Goal: Task Accomplishment & Management: Manage account settings

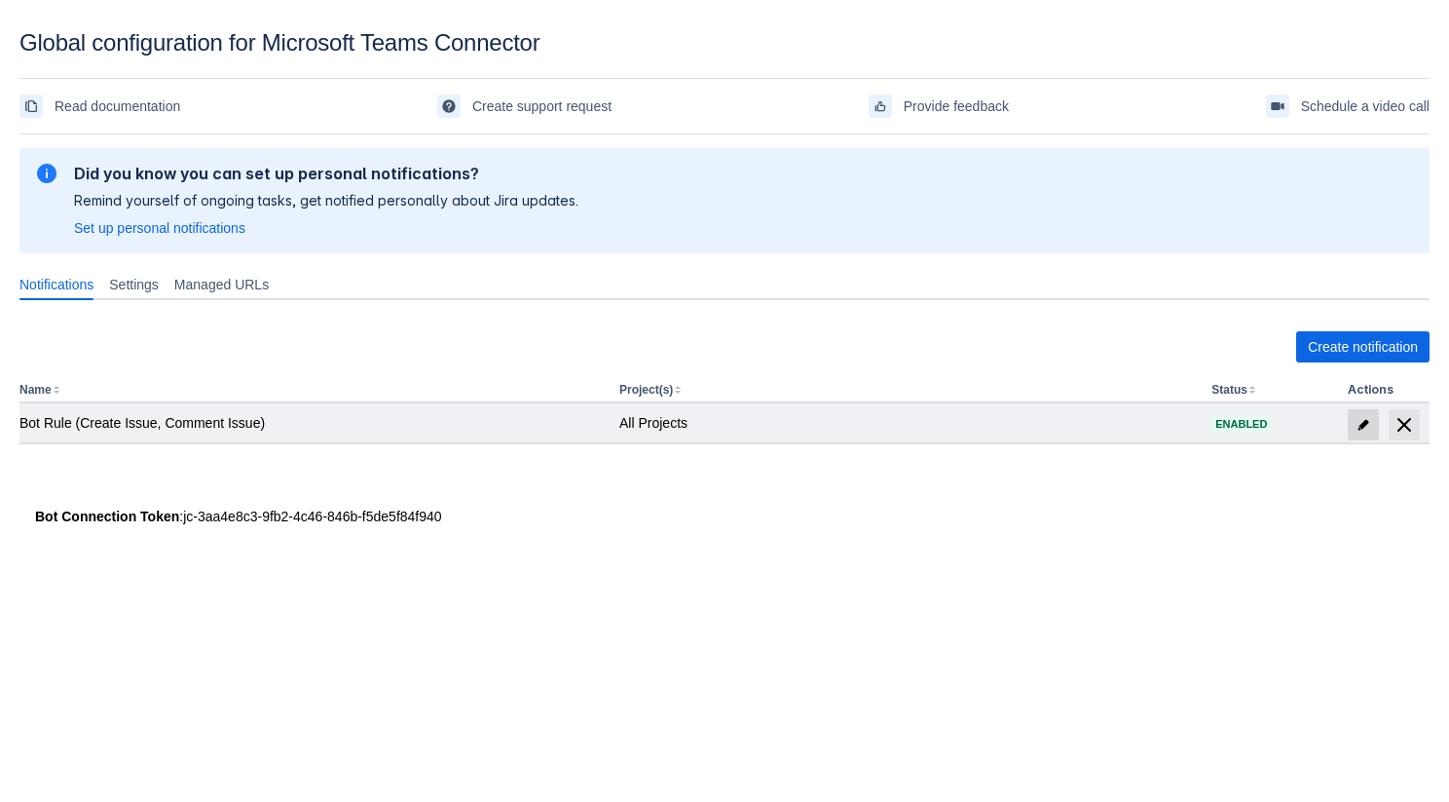
click at [1352, 421] on span at bounding box center [1363, 424] width 31 height 31
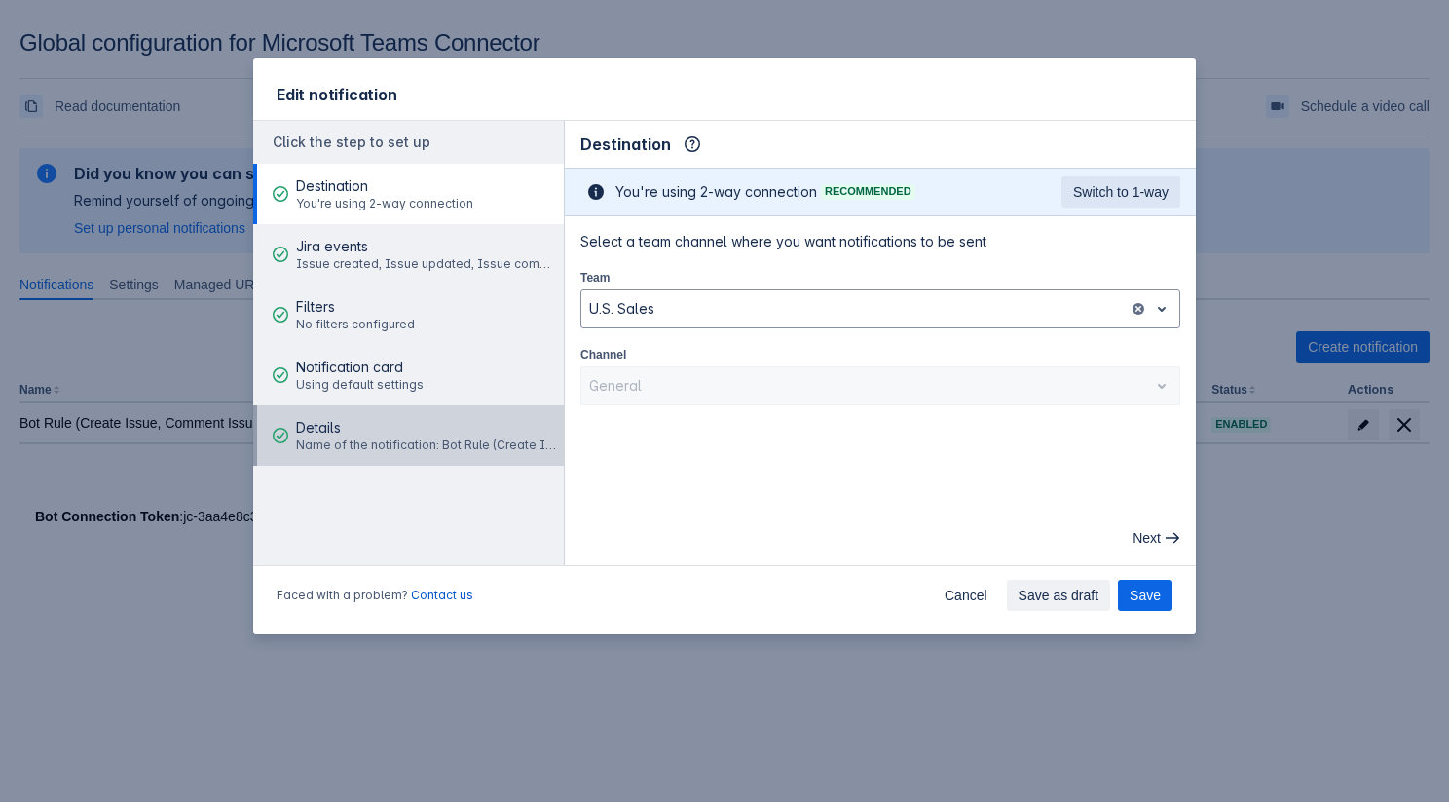
click at [370, 442] on span "Name of the notification: Bot Rule (Create Issue, Comment Issue)" at bounding box center [427, 445] width 262 height 16
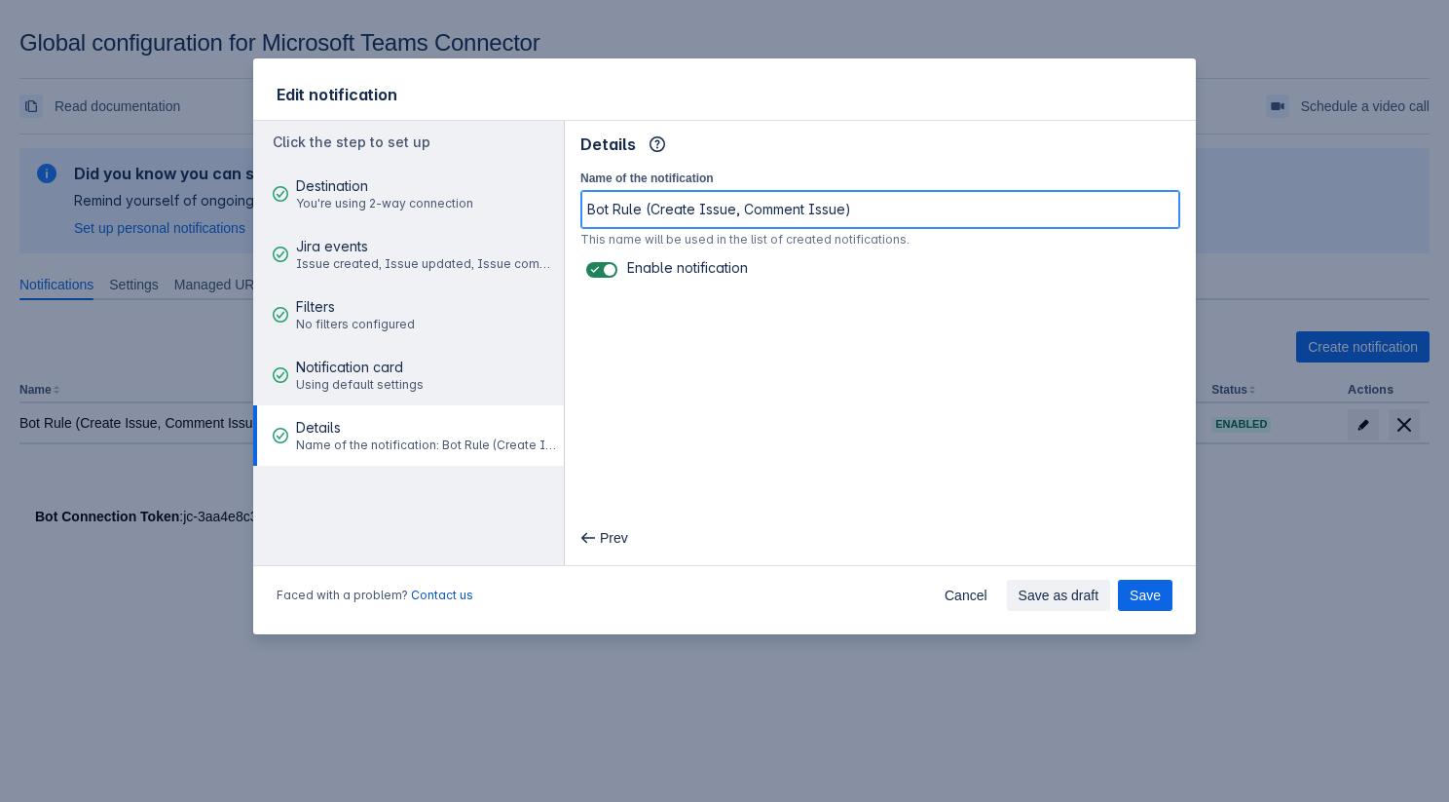
click at [881, 196] on input "Bot Rule (Create Issue, Comment Issue)" at bounding box center [880, 209] width 598 height 35
click at [873, 217] on input "Bot Rule (Create Issue, Comment Issue)" at bounding box center [880, 209] width 598 height 35
type input "Bot Rule (Create Issue, Comment Issue) 2"
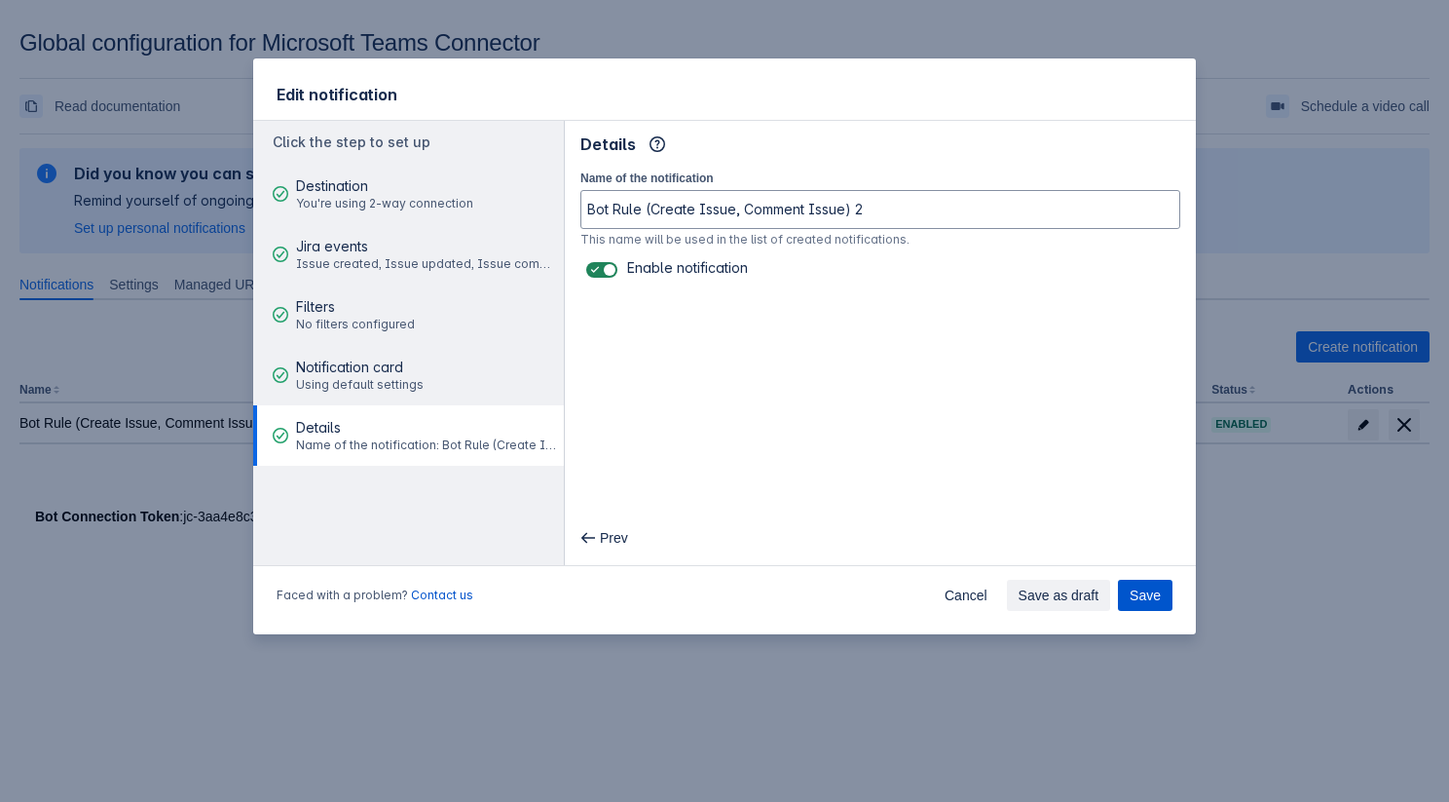
click at [1142, 597] on span "Save" at bounding box center [1145, 595] width 31 height 31
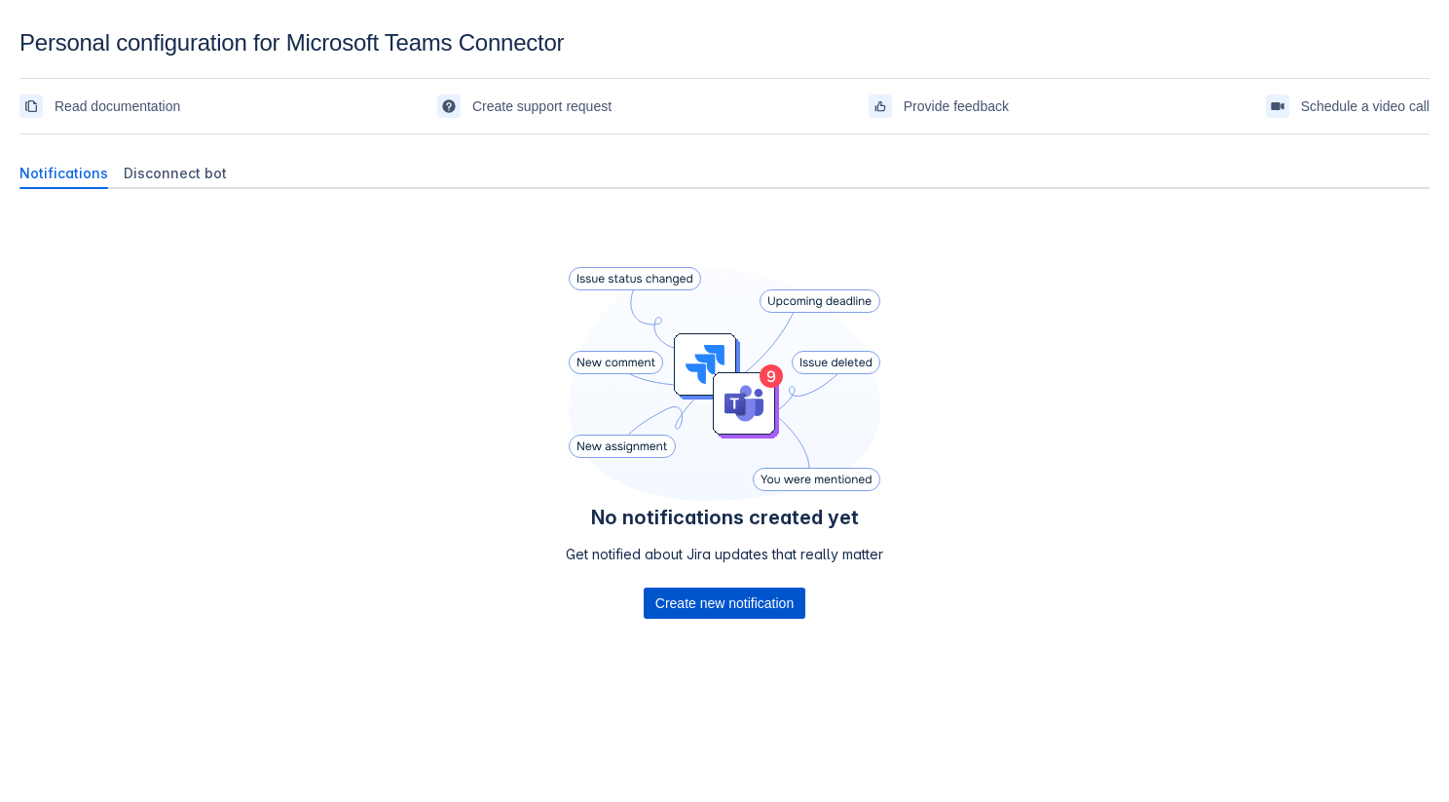
click at [741, 600] on span "Create new notification" at bounding box center [724, 602] width 138 height 31
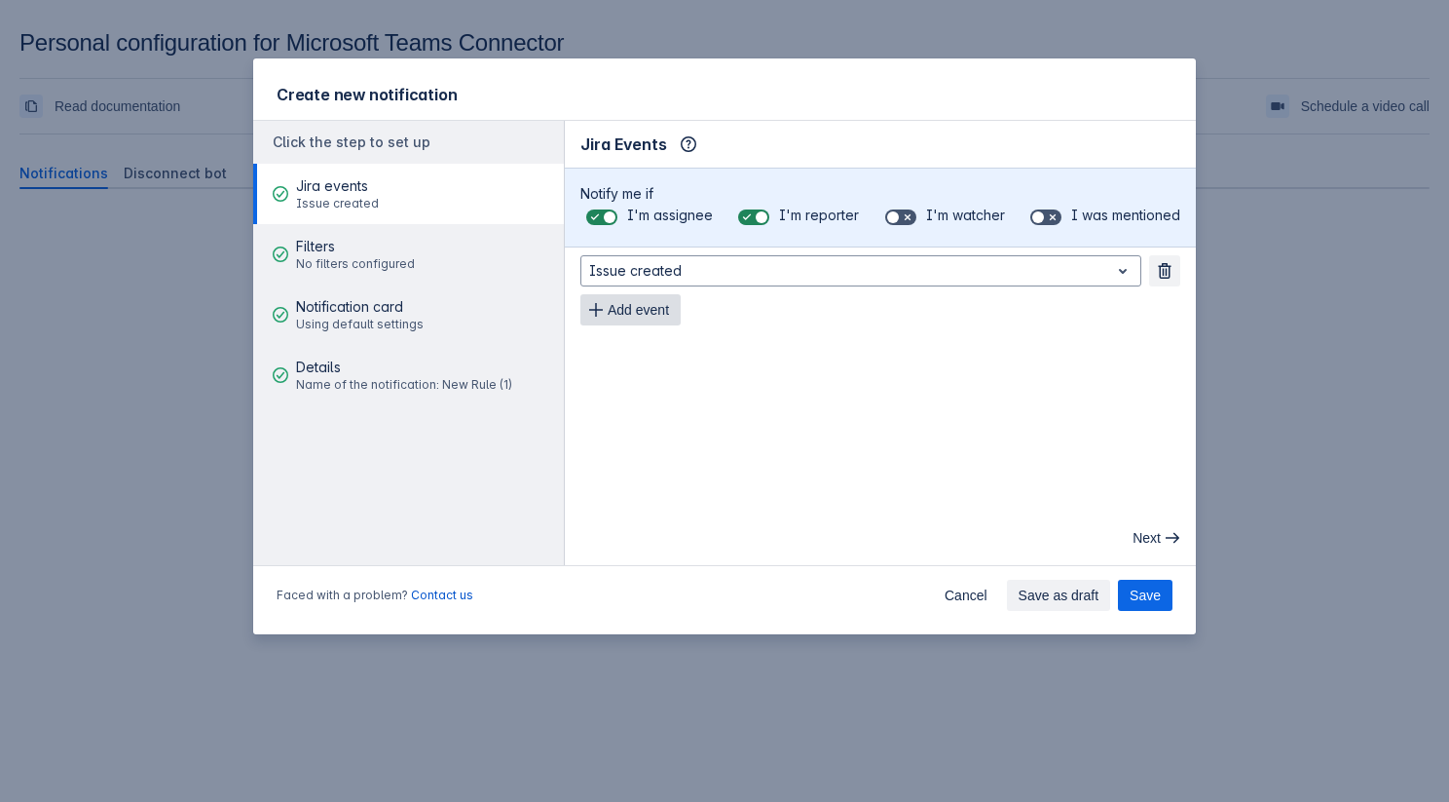
click at [619, 303] on span "Add event" at bounding box center [638, 309] width 61 height 31
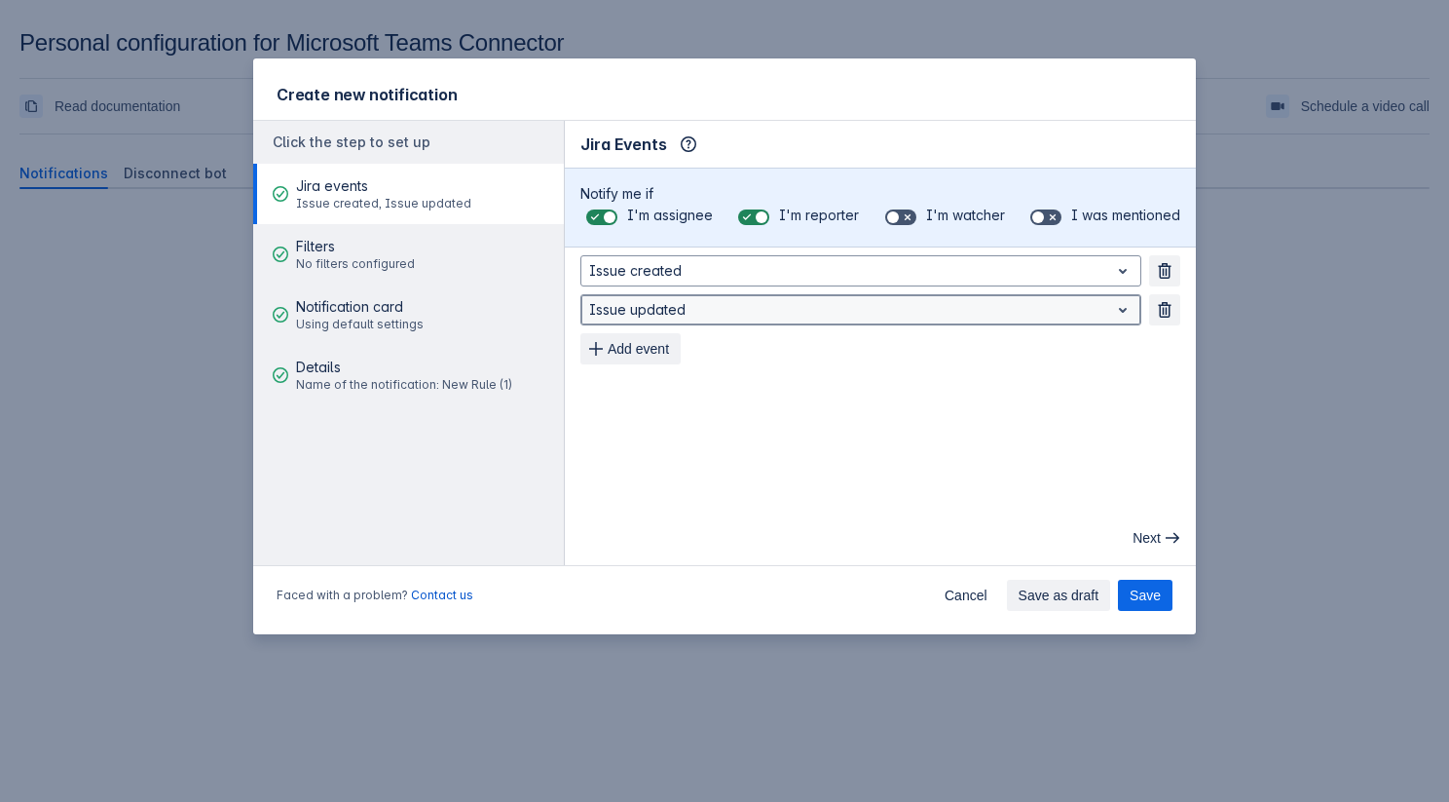
click at [623, 319] on div at bounding box center [845, 309] width 512 height 23
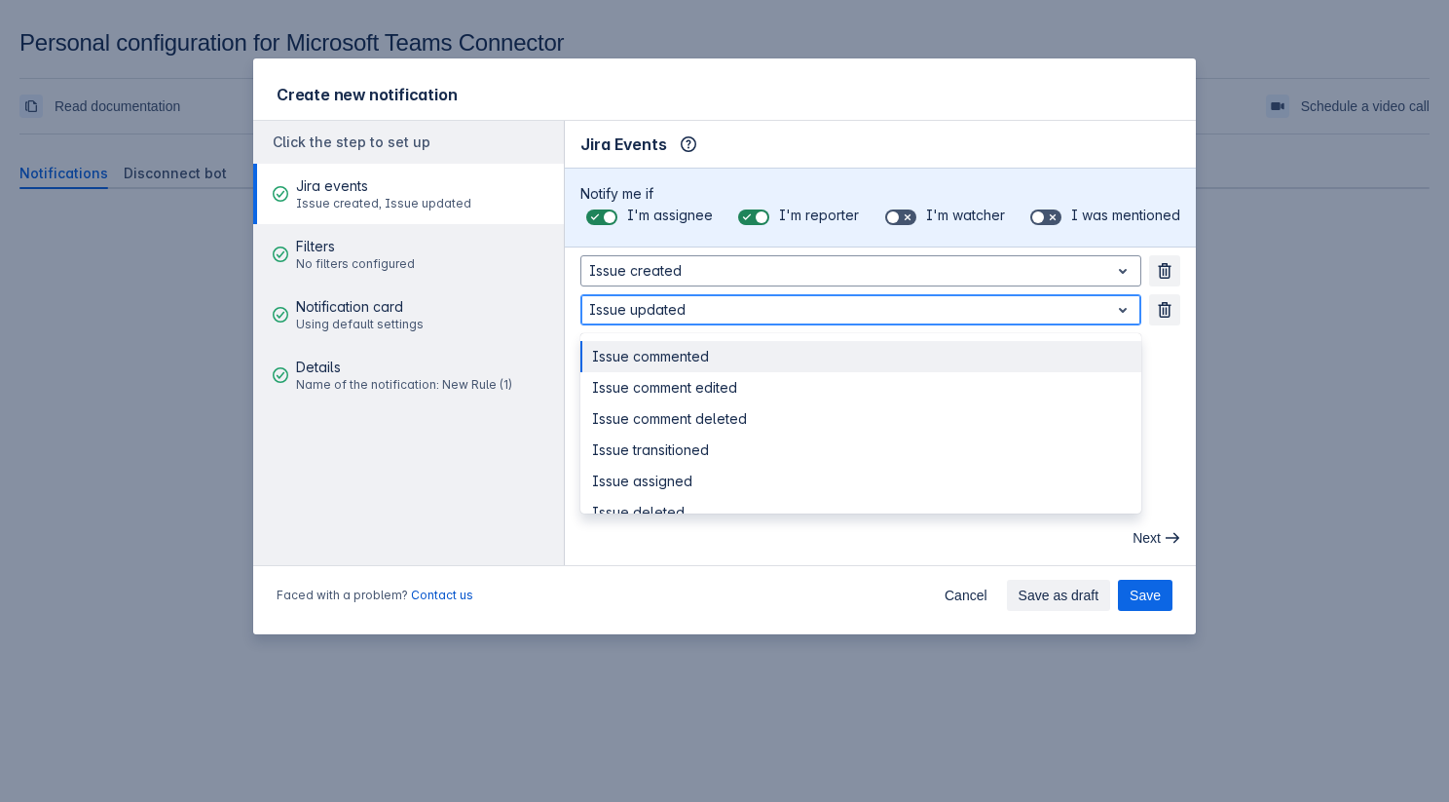
click at [643, 357] on div "Issue commented" at bounding box center [861, 356] width 561 height 31
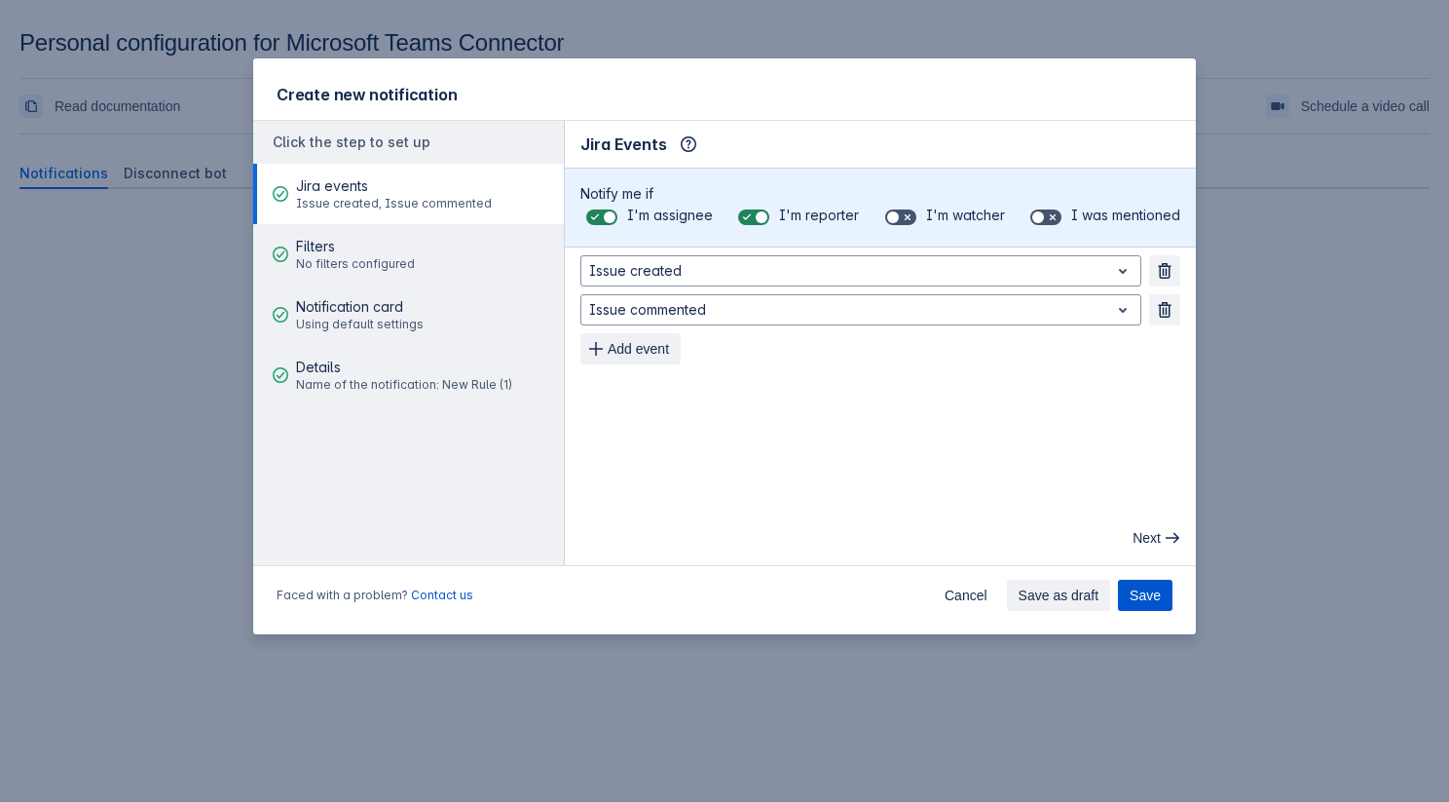
click at [1166, 589] on button "Save" at bounding box center [1145, 595] width 55 height 31
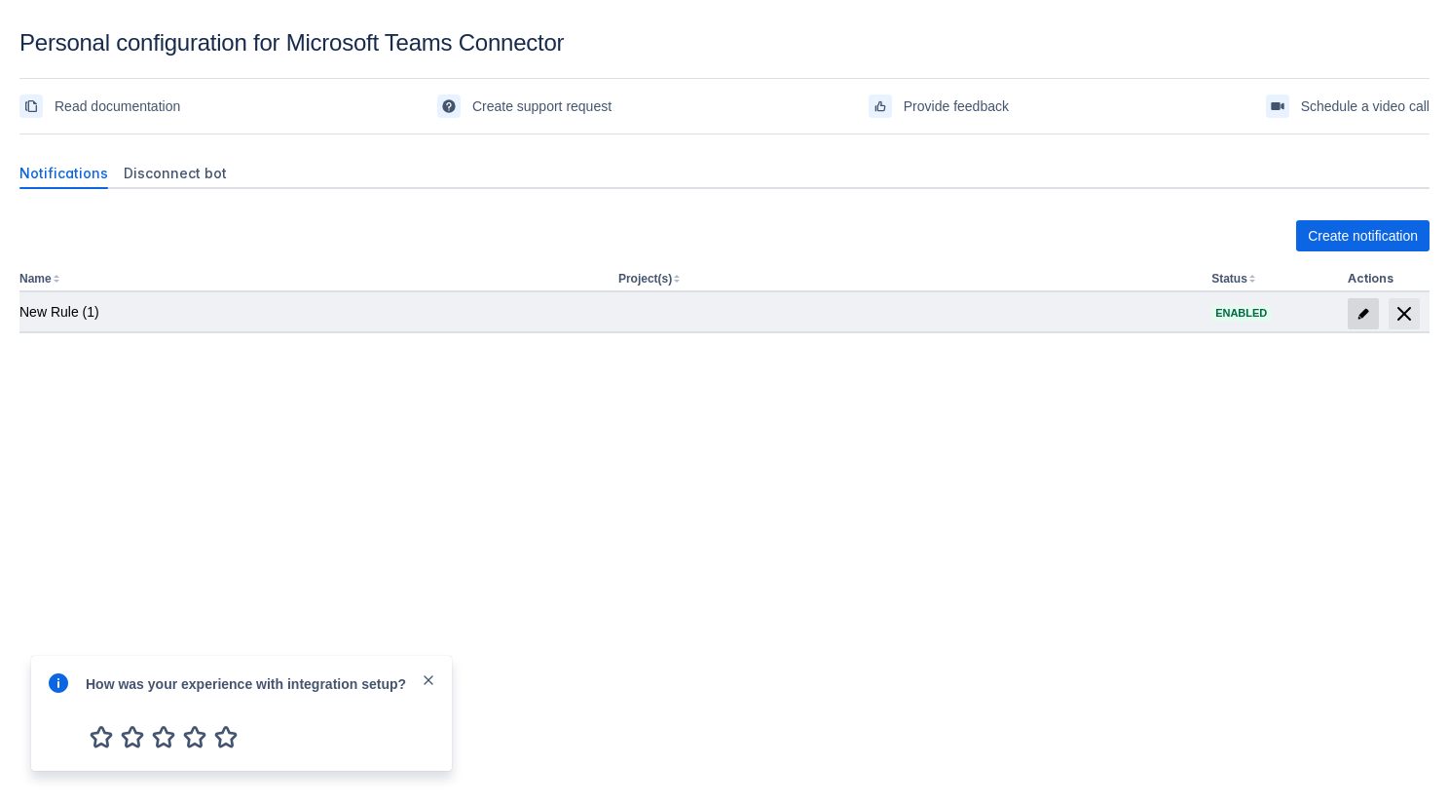
click at [1364, 321] on span at bounding box center [1363, 313] width 31 height 31
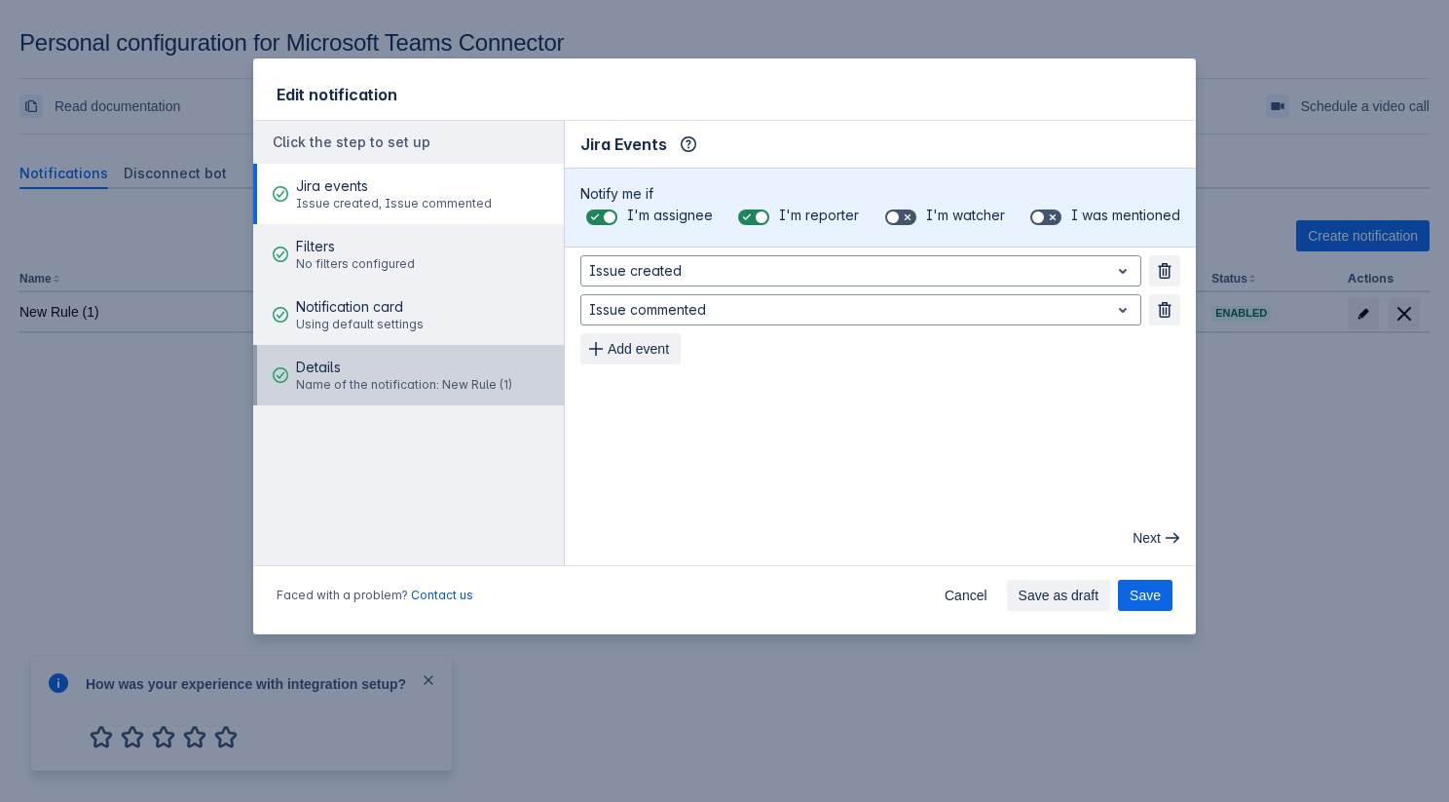
click at [472, 368] on span "Details" at bounding box center [404, 366] width 216 height 19
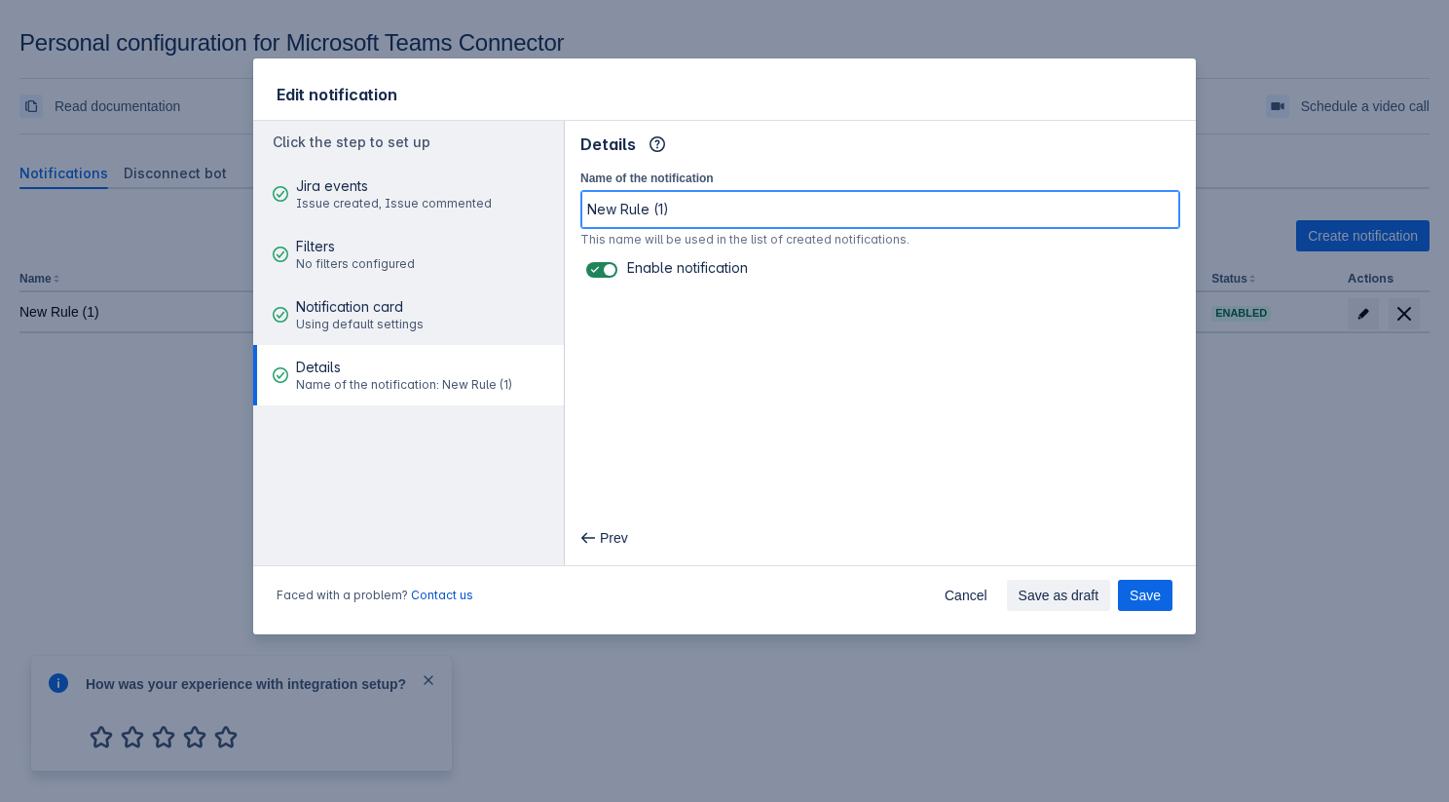
click at [698, 221] on input "New Rule (1)" at bounding box center [880, 209] width 598 height 35
type input "New Rule 2"
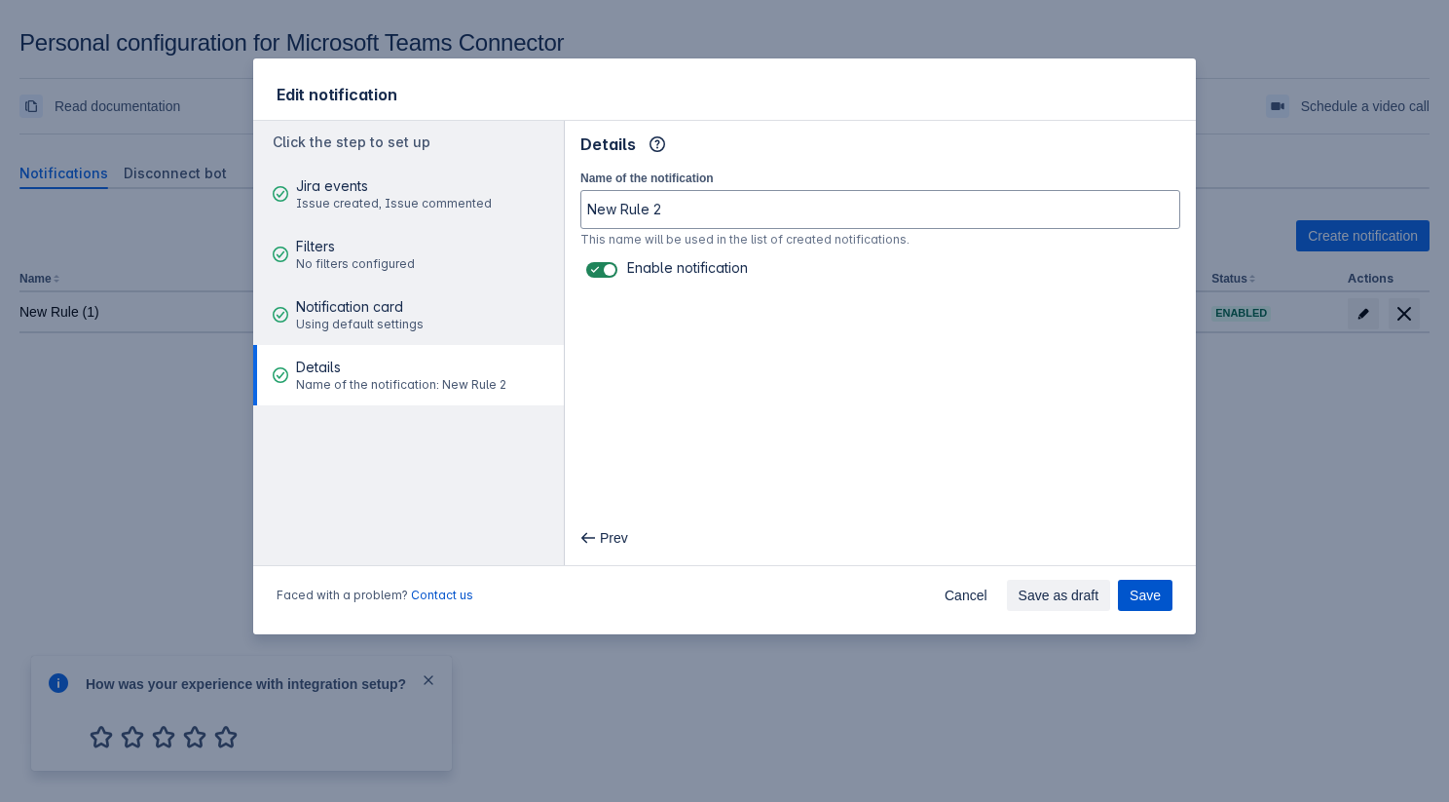
click at [1144, 588] on span "Save" at bounding box center [1145, 595] width 31 height 31
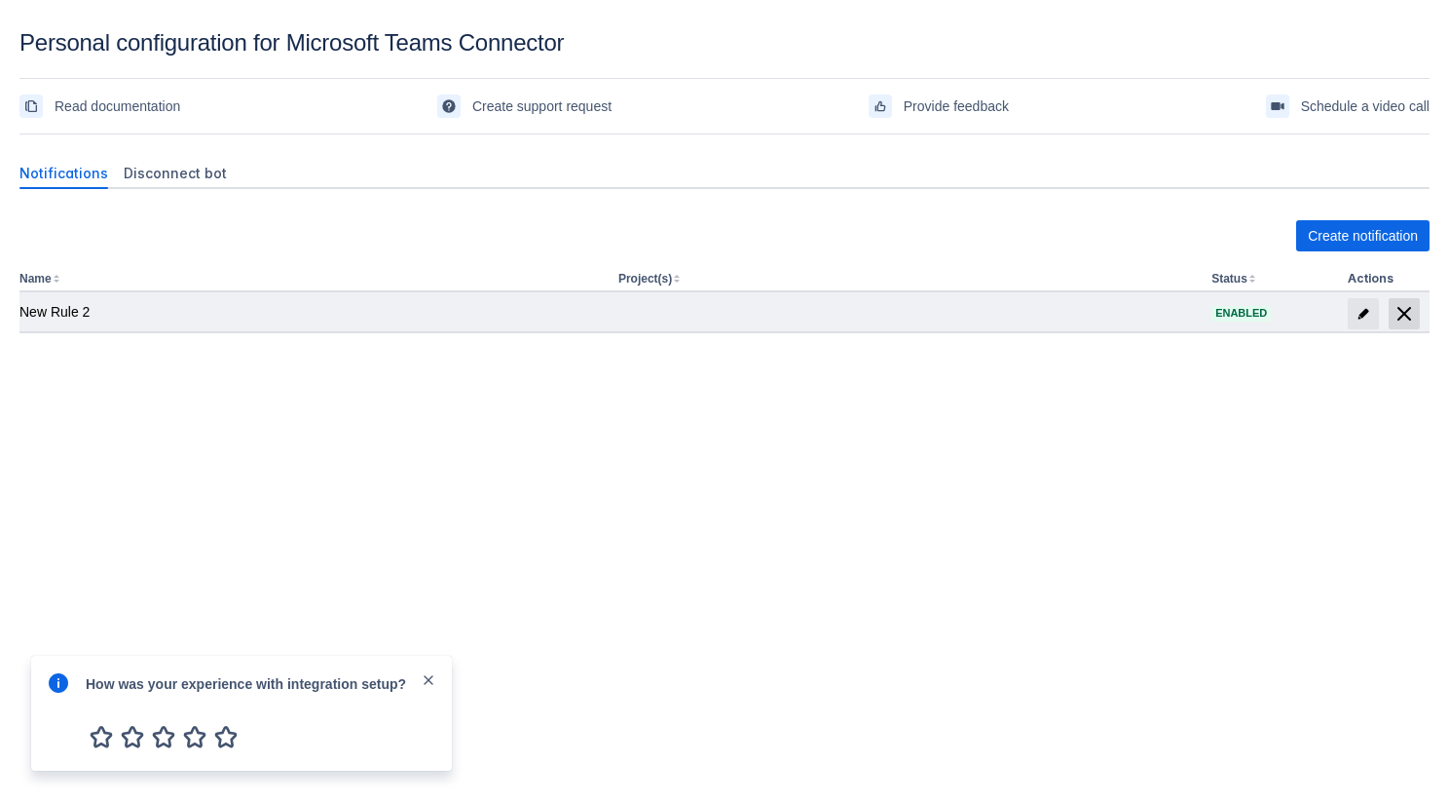
click at [1394, 319] on span "delete" at bounding box center [1404, 313] width 23 height 23
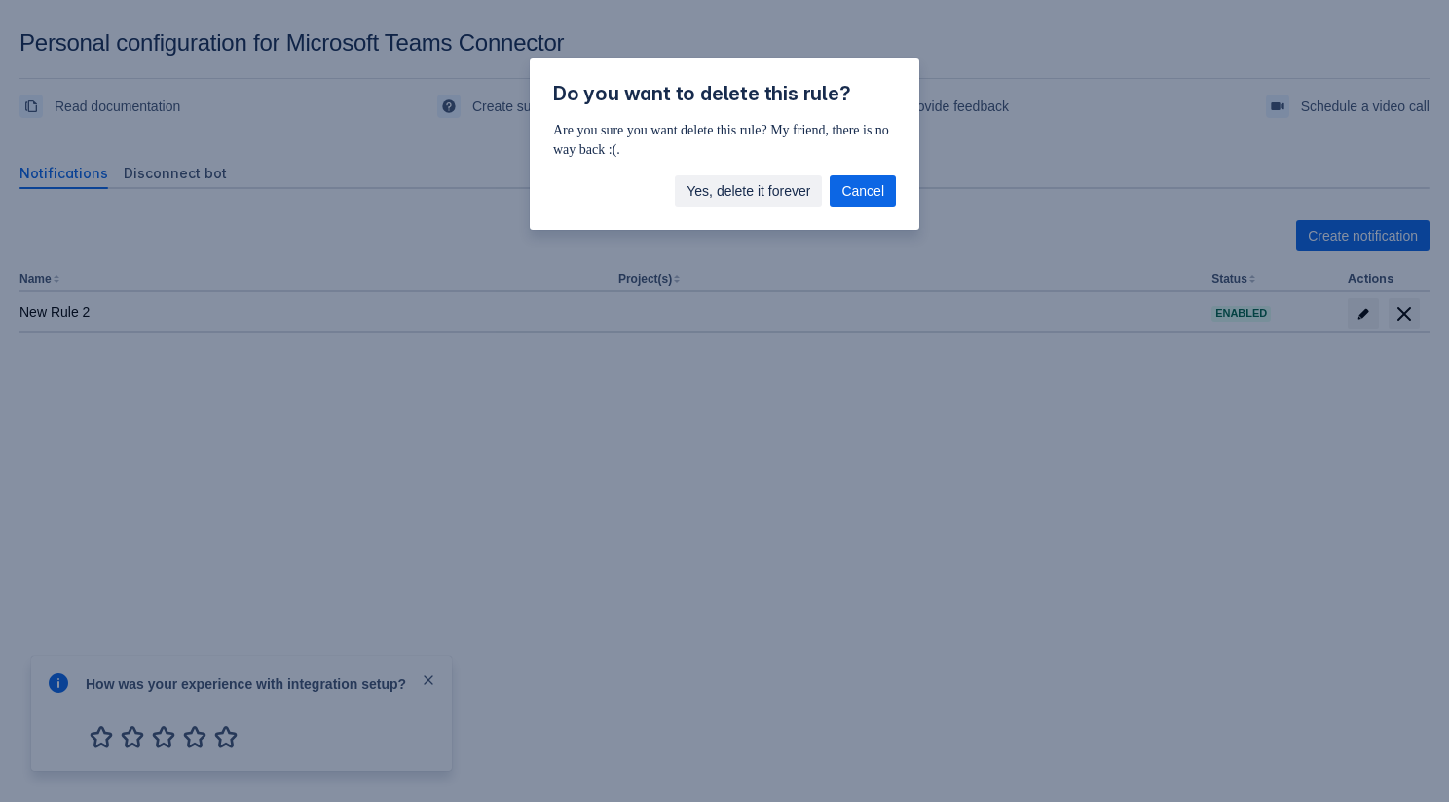
click at [759, 193] on span "Yes, delete it forever" at bounding box center [749, 190] width 124 height 31
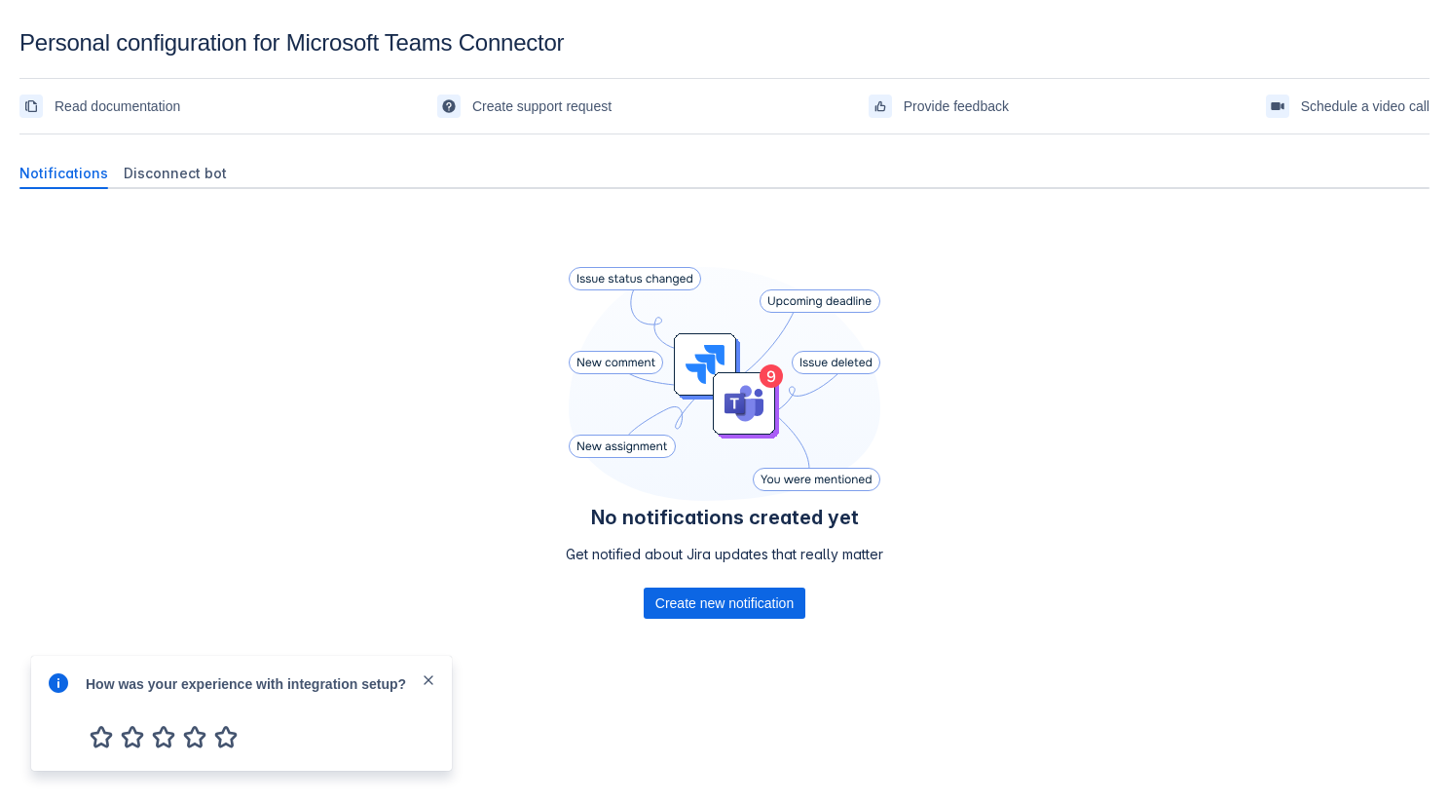
click at [427, 676] on span "close" at bounding box center [429, 680] width 16 height 16
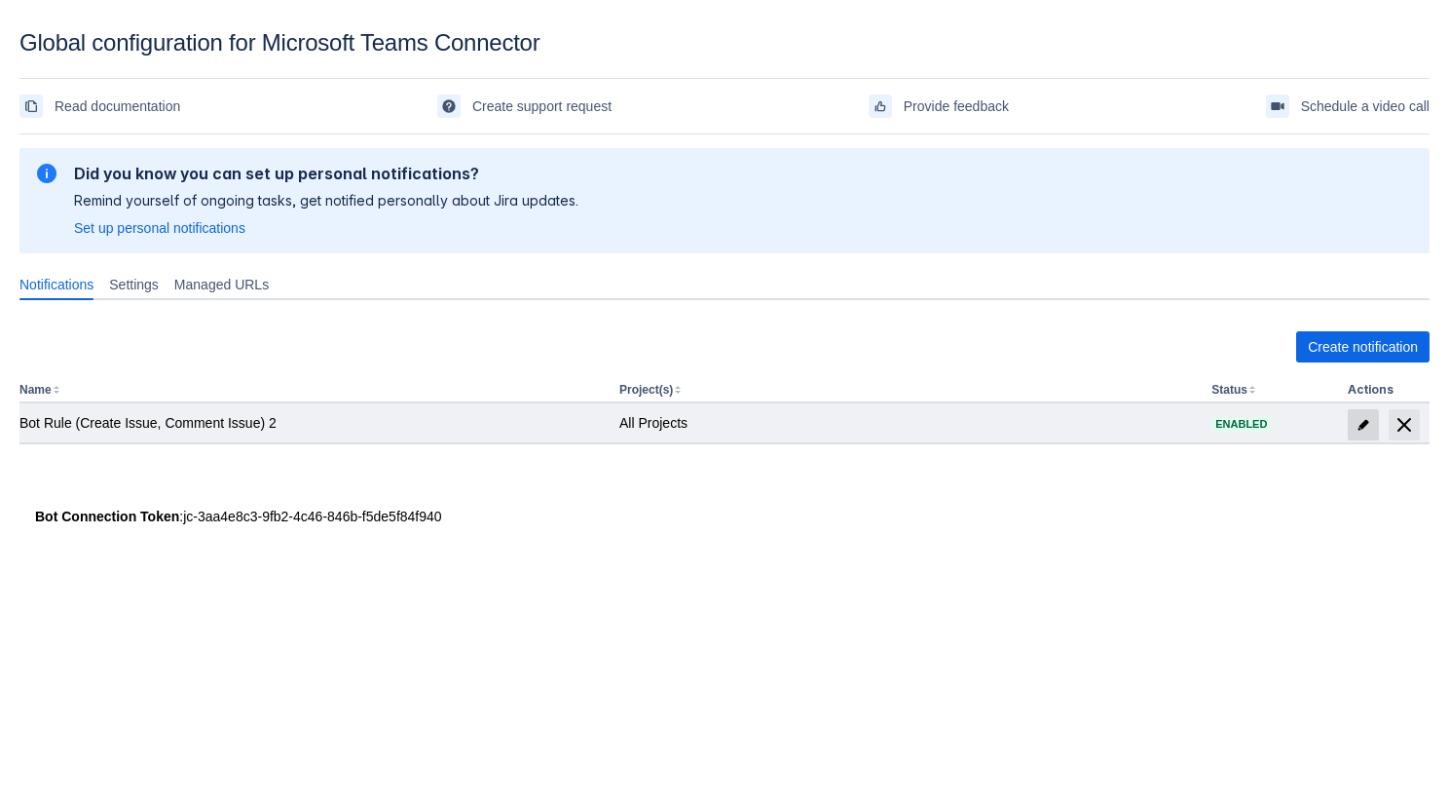
click at [1365, 426] on span "edit" at bounding box center [1364, 425] width 16 height 16
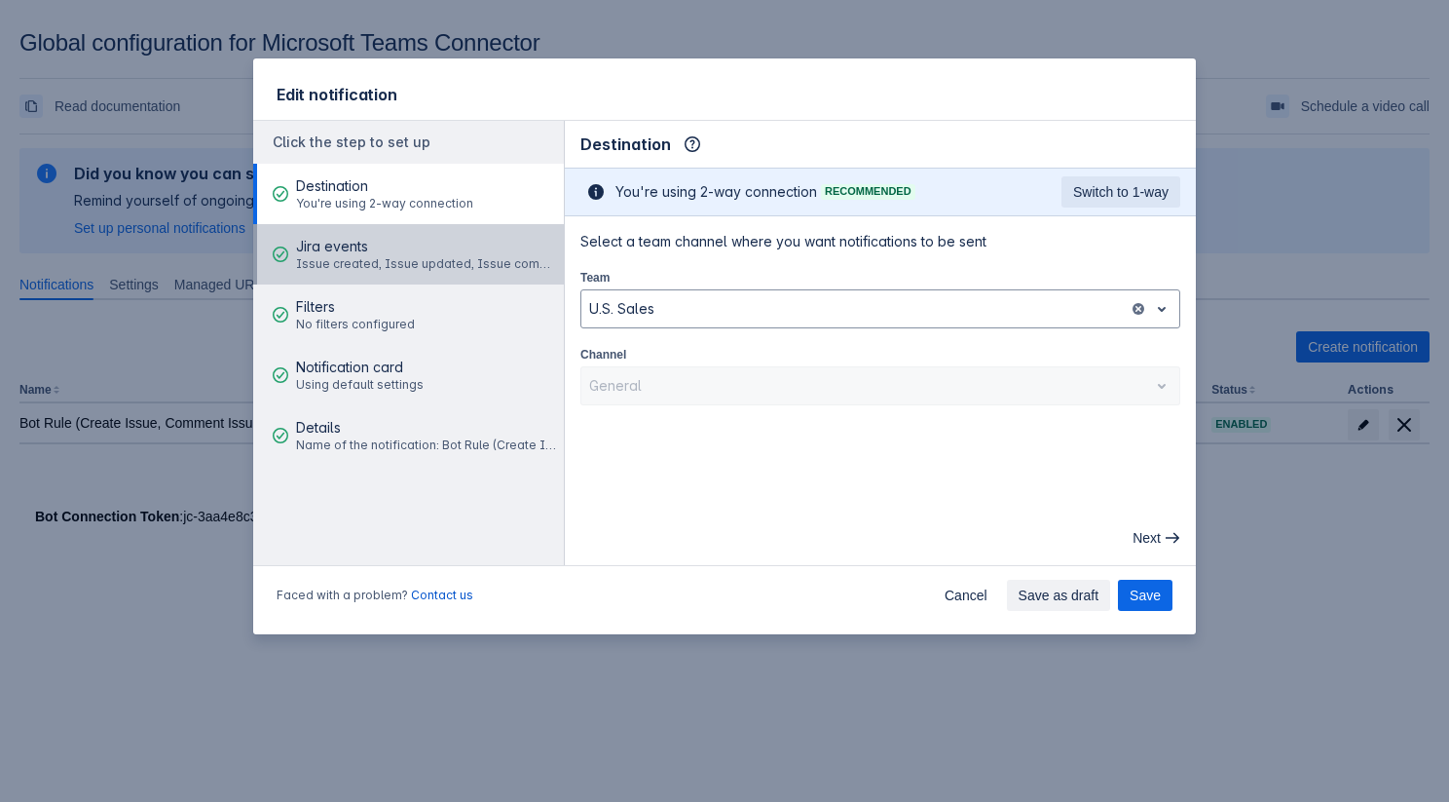
click at [446, 264] on span "Issue created, Issue updated, Issue commented" at bounding box center [427, 264] width 262 height 16
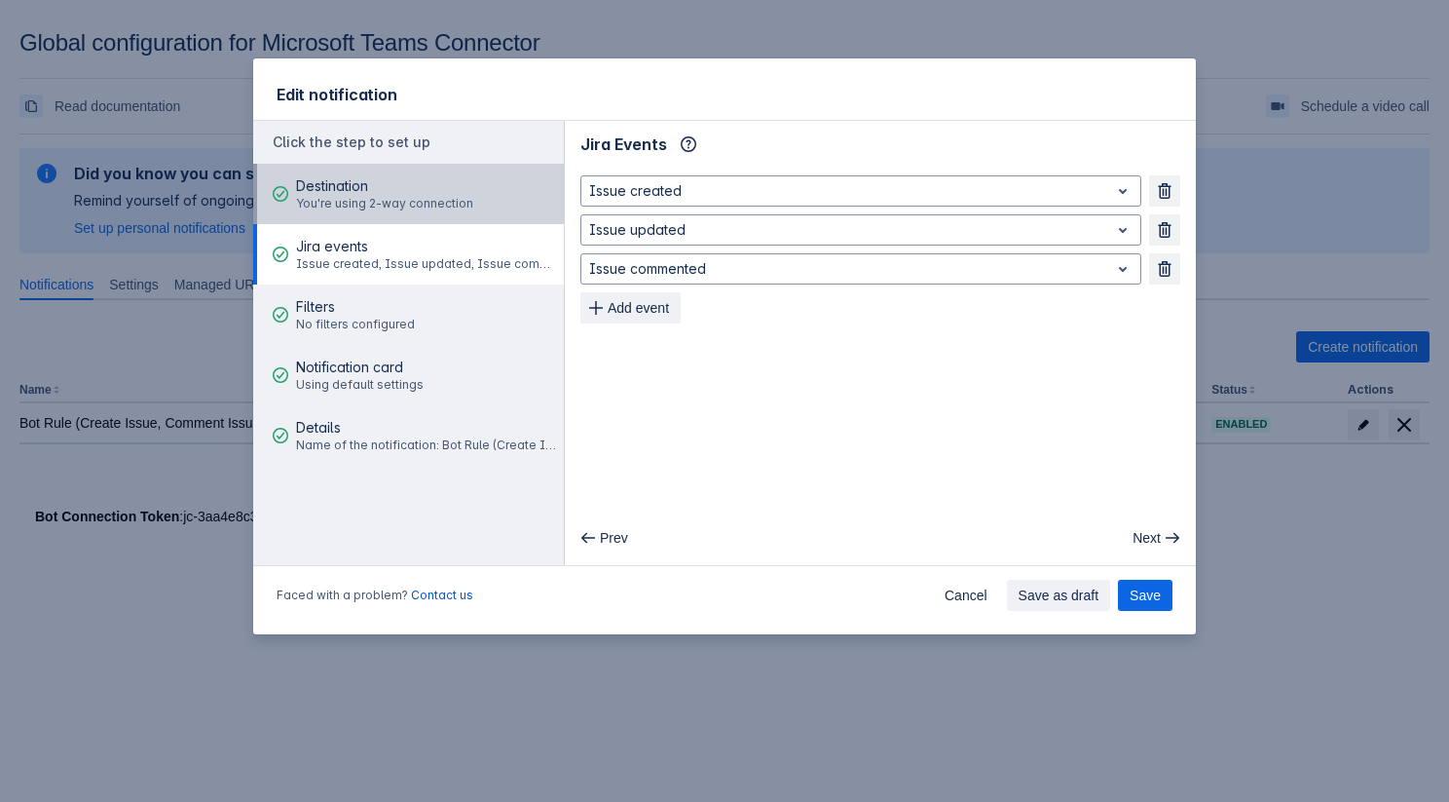
click at [454, 201] on span "You're using 2-way connection" at bounding box center [384, 204] width 177 height 16
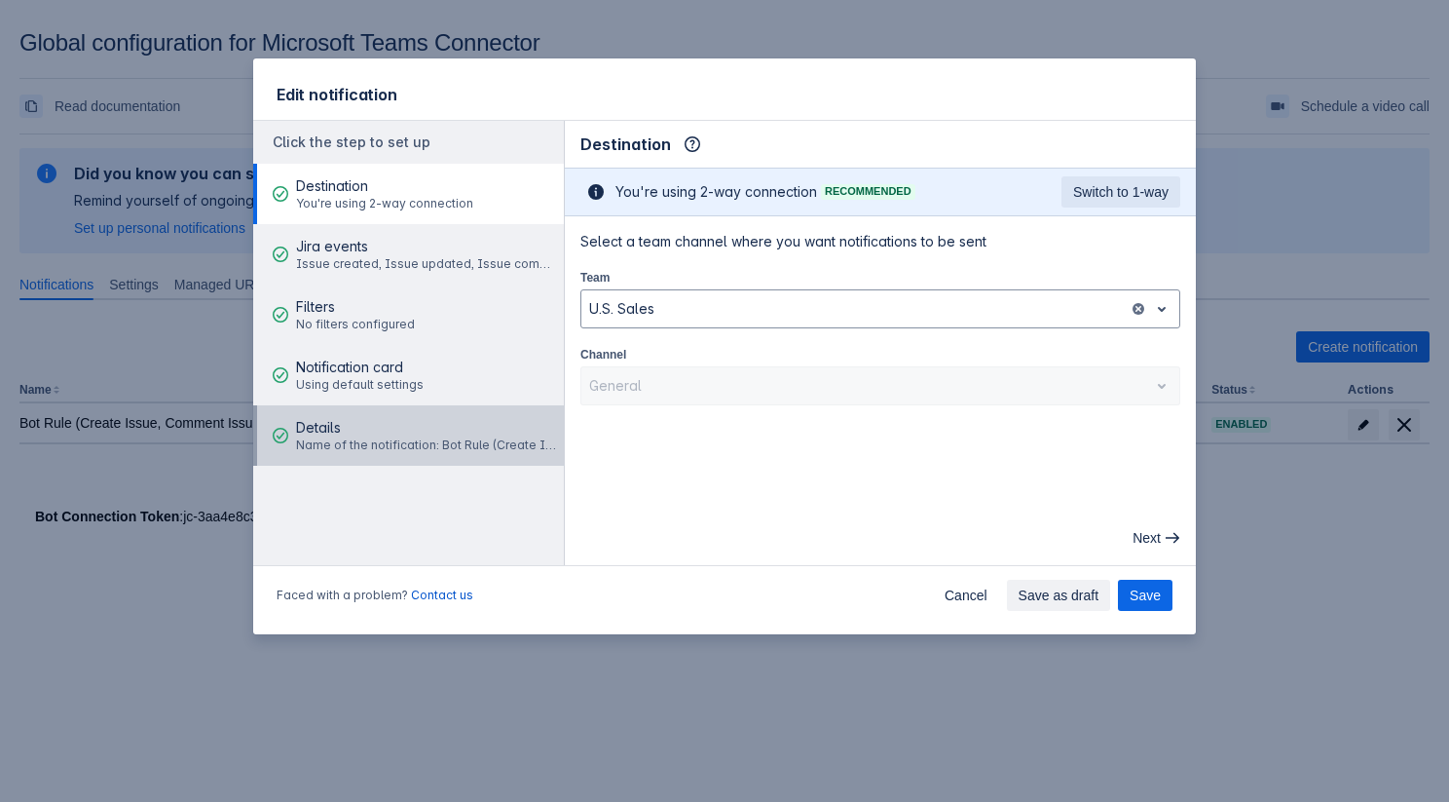
click at [281, 431] on span "good" at bounding box center [281, 436] width 16 height 16
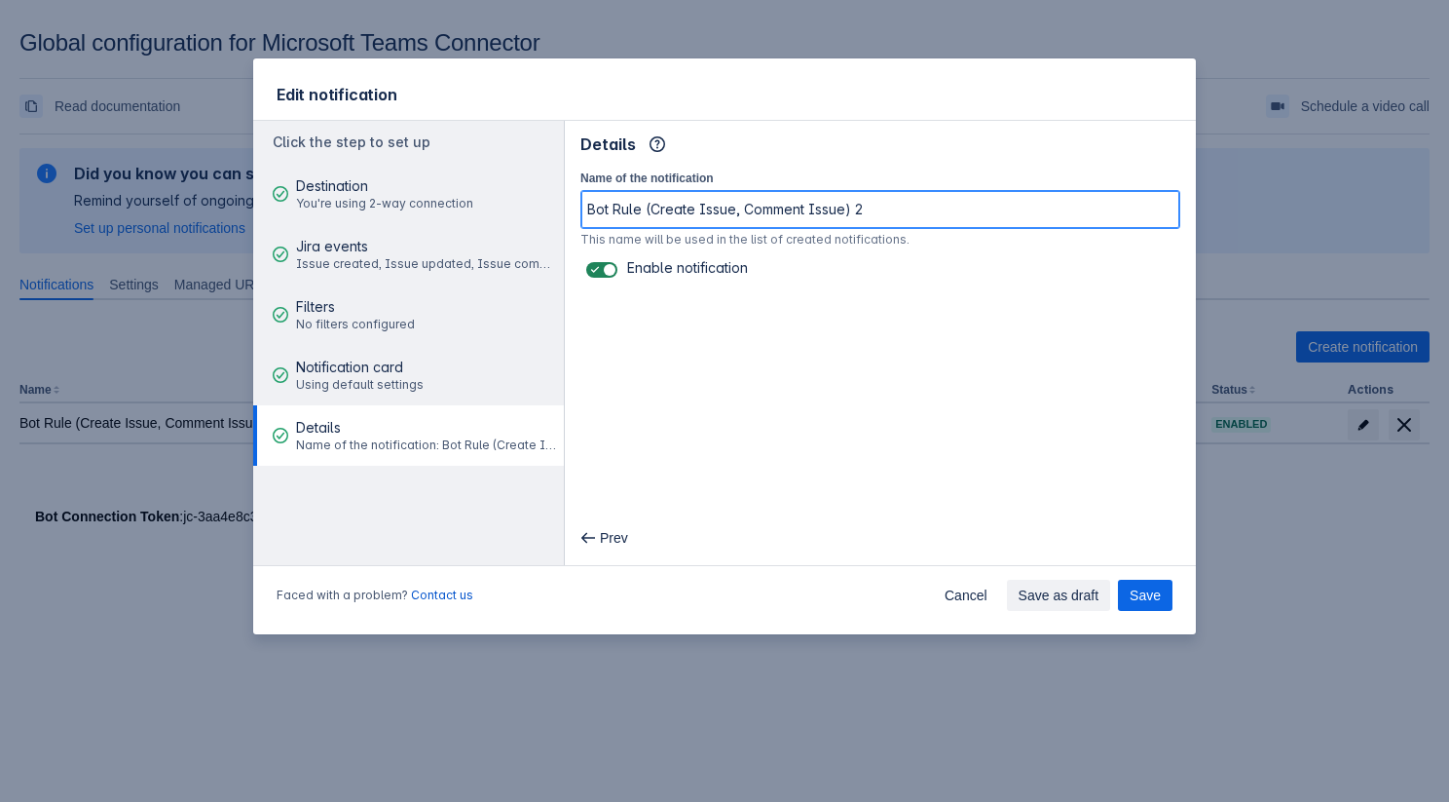
click at [894, 219] on input "Bot Rule (Create Issue, Comment Issue) 2" at bounding box center [880, 209] width 598 height 35
type input "Bot Rule (Create Issue, Comment Issue)"
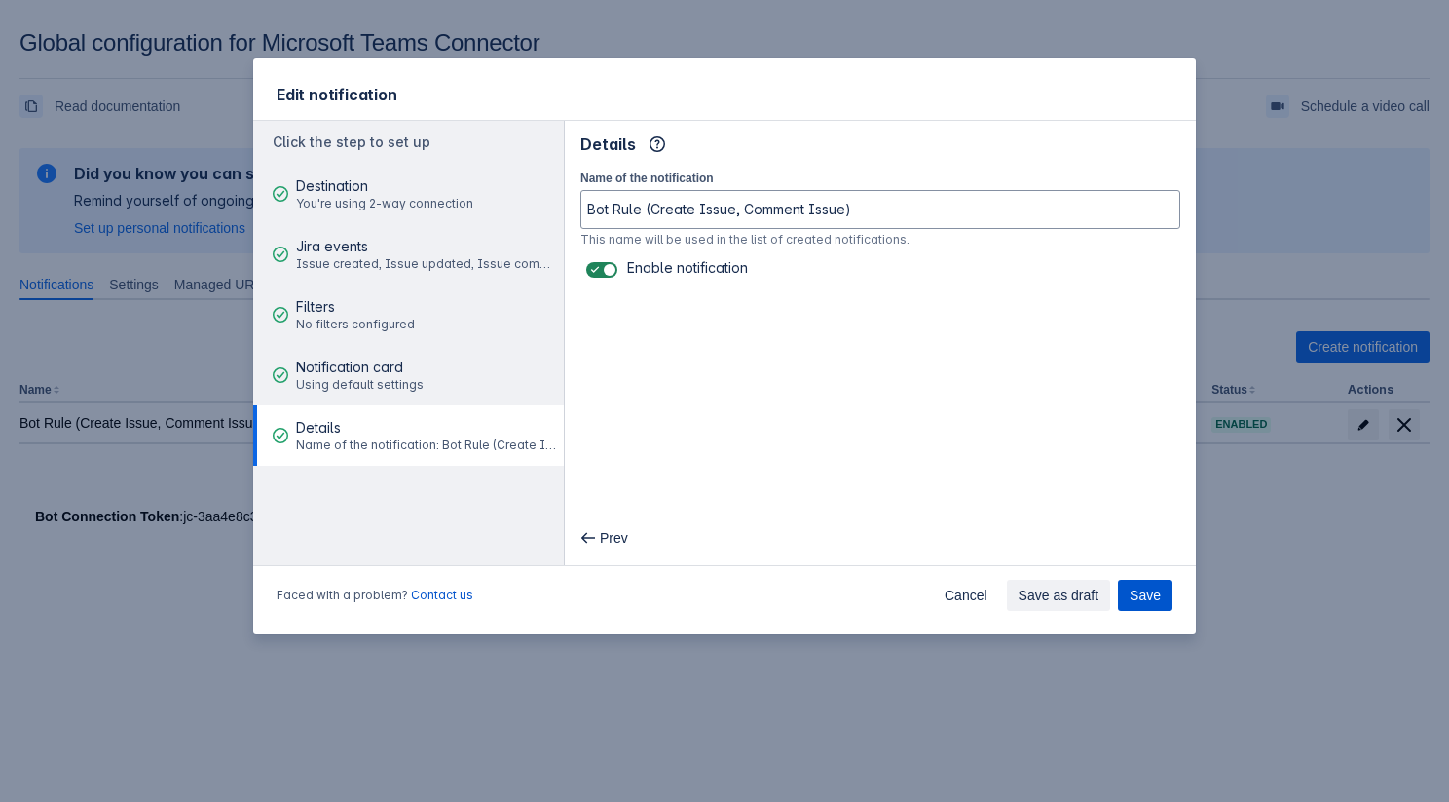
click at [1153, 606] on span "Save" at bounding box center [1145, 595] width 31 height 31
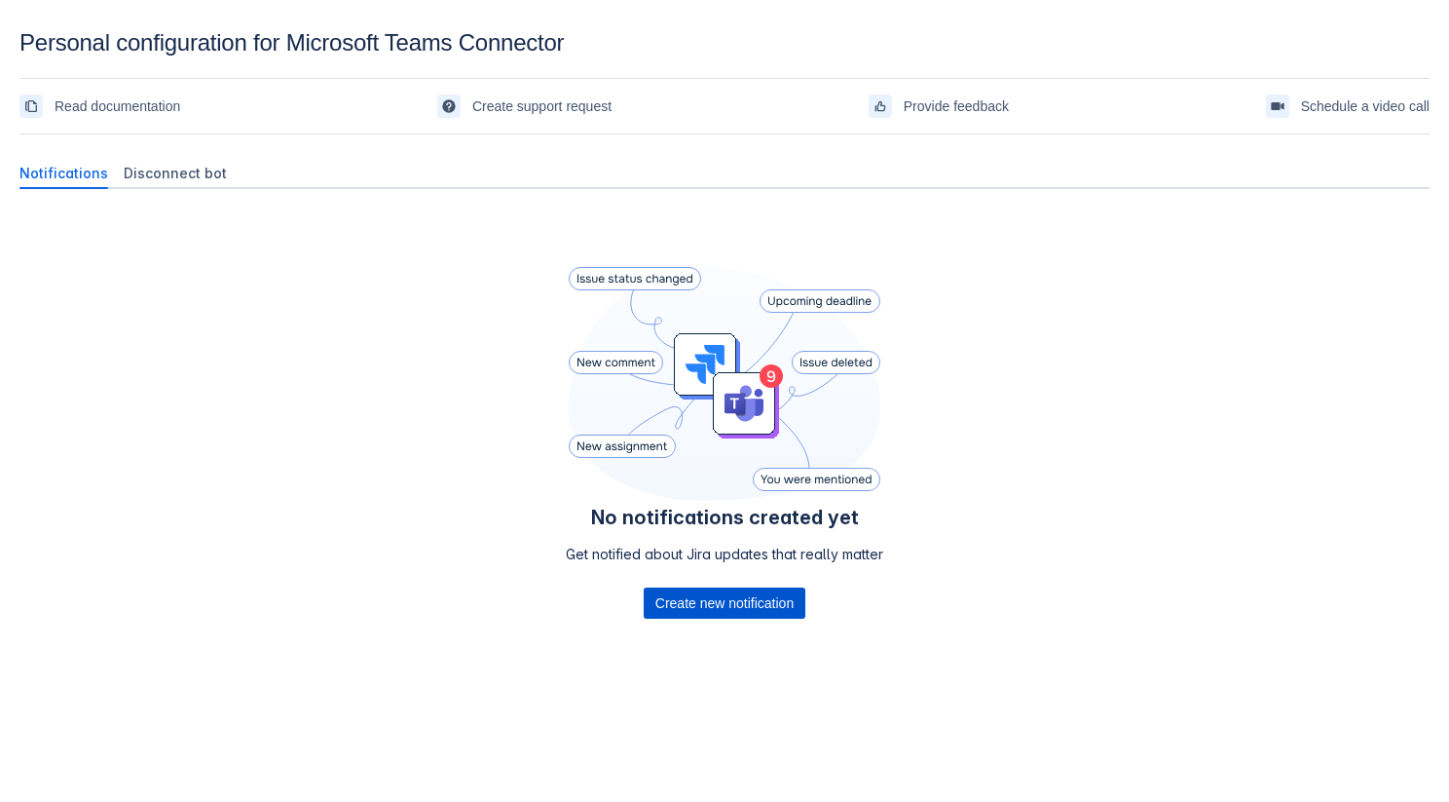
click at [704, 593] on span "Create new notification" at bounding box center [724, 602] width 138 height 31
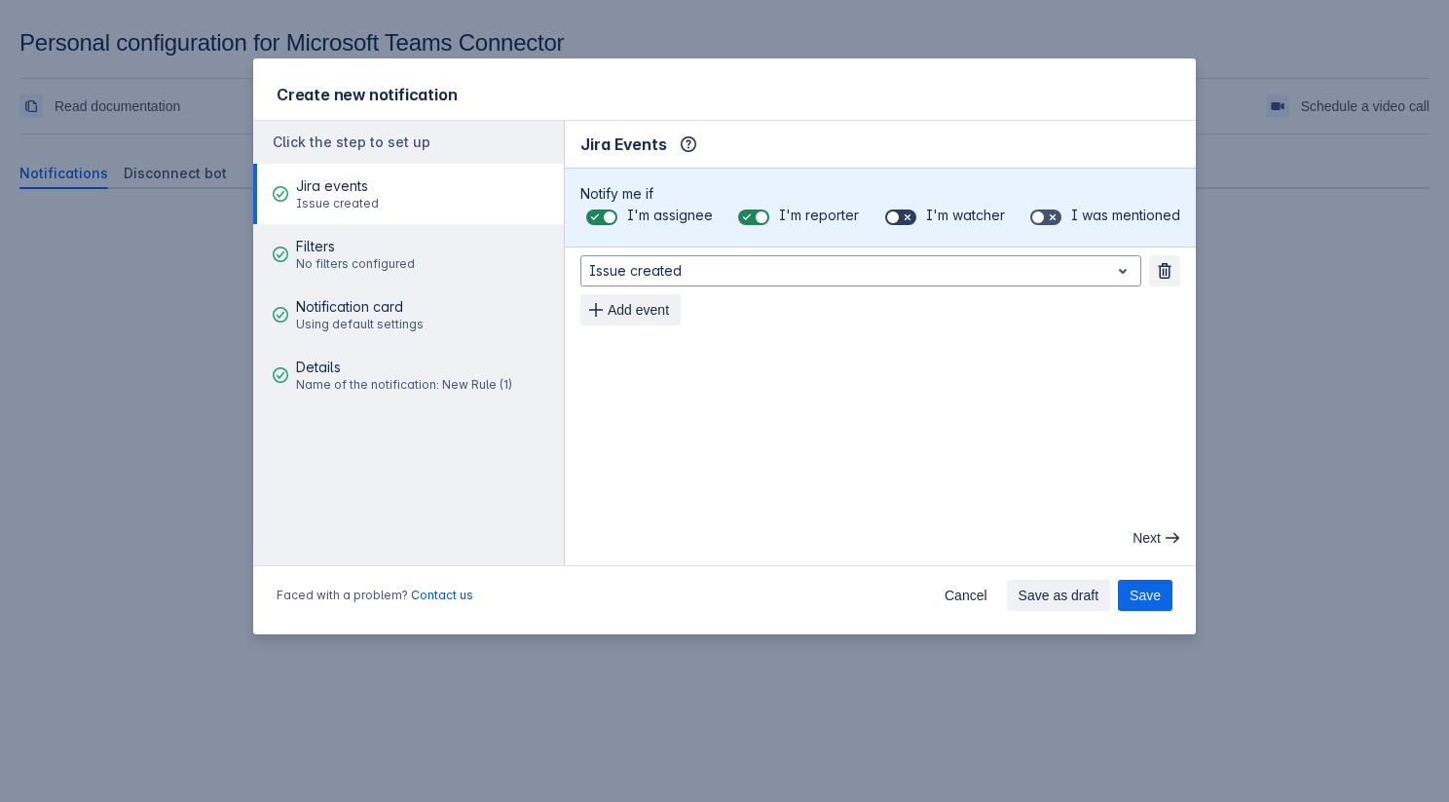
click at [904, 217] on span at bounding box center [908, 217] width 16 height 16
click at [898, 217] on input "checkbox" at bounding box center [891, 217] width 13 height 13
checkbox input "true"
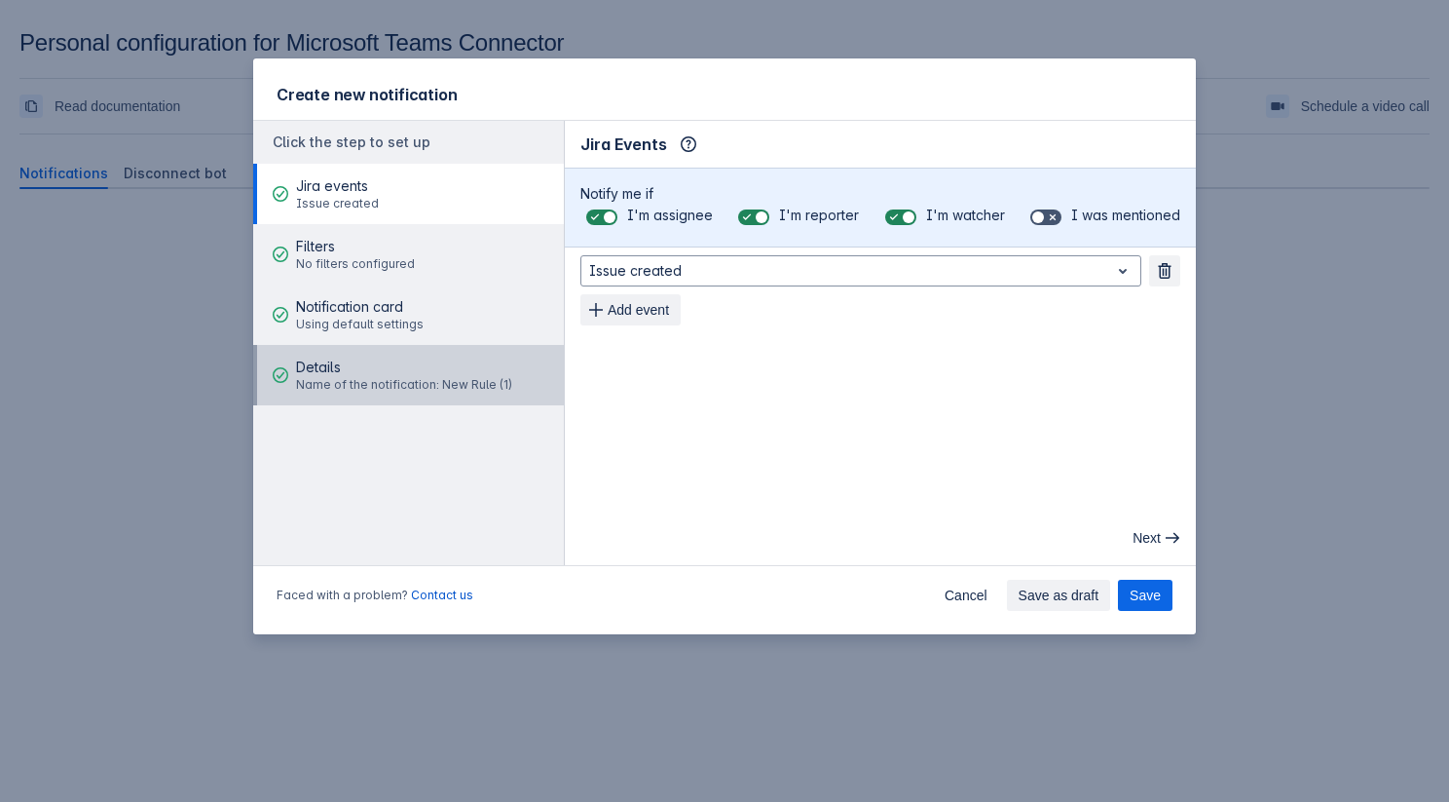
click at [445, 387] on span "Name of the notification: New Rule (1)" at bounding box center [404, 385] width 216 height 16
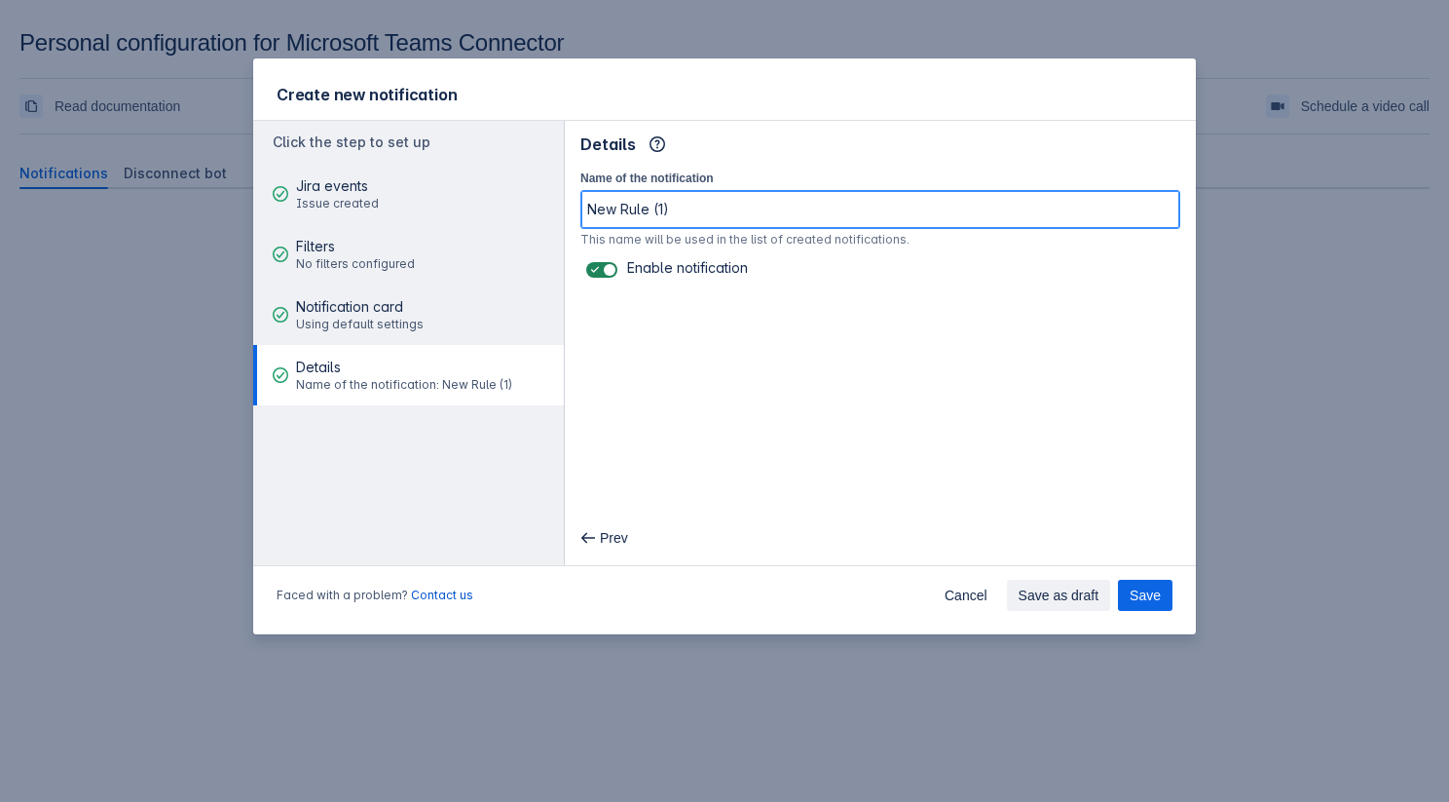
drag, startPoint x: 703, startPoint y: 219, endPoint x: 471, endPoint y: 210, distance: 232.0
click at [471, 210] on div "Click the step to set up Jira events Issue created Filters No filters configure…" at bounding box center [724, 343] width 943 height 446
type input "Personal Rule"
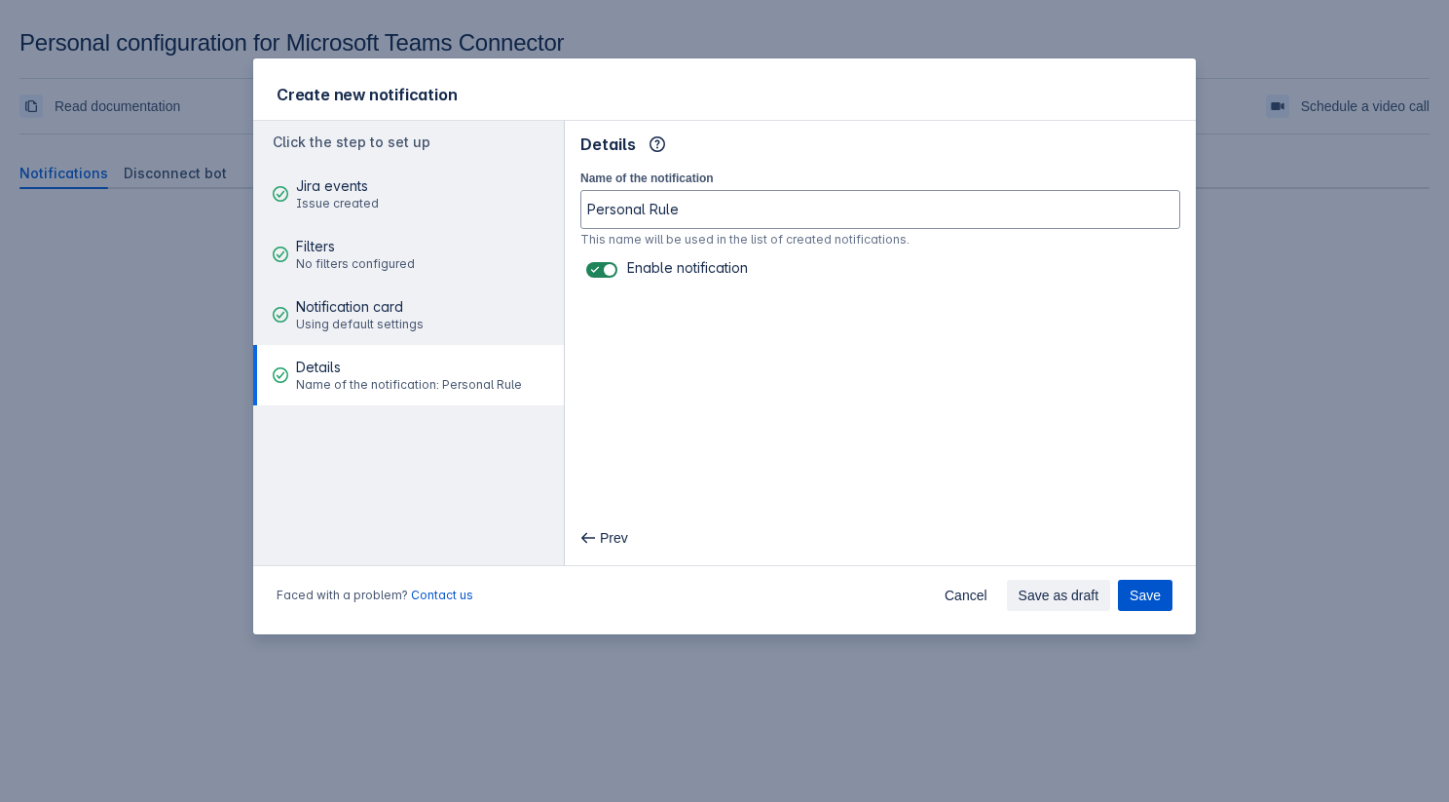
click at [1128, 587] on button "Save" at bounding box center [1145, 595] width 55 height 31
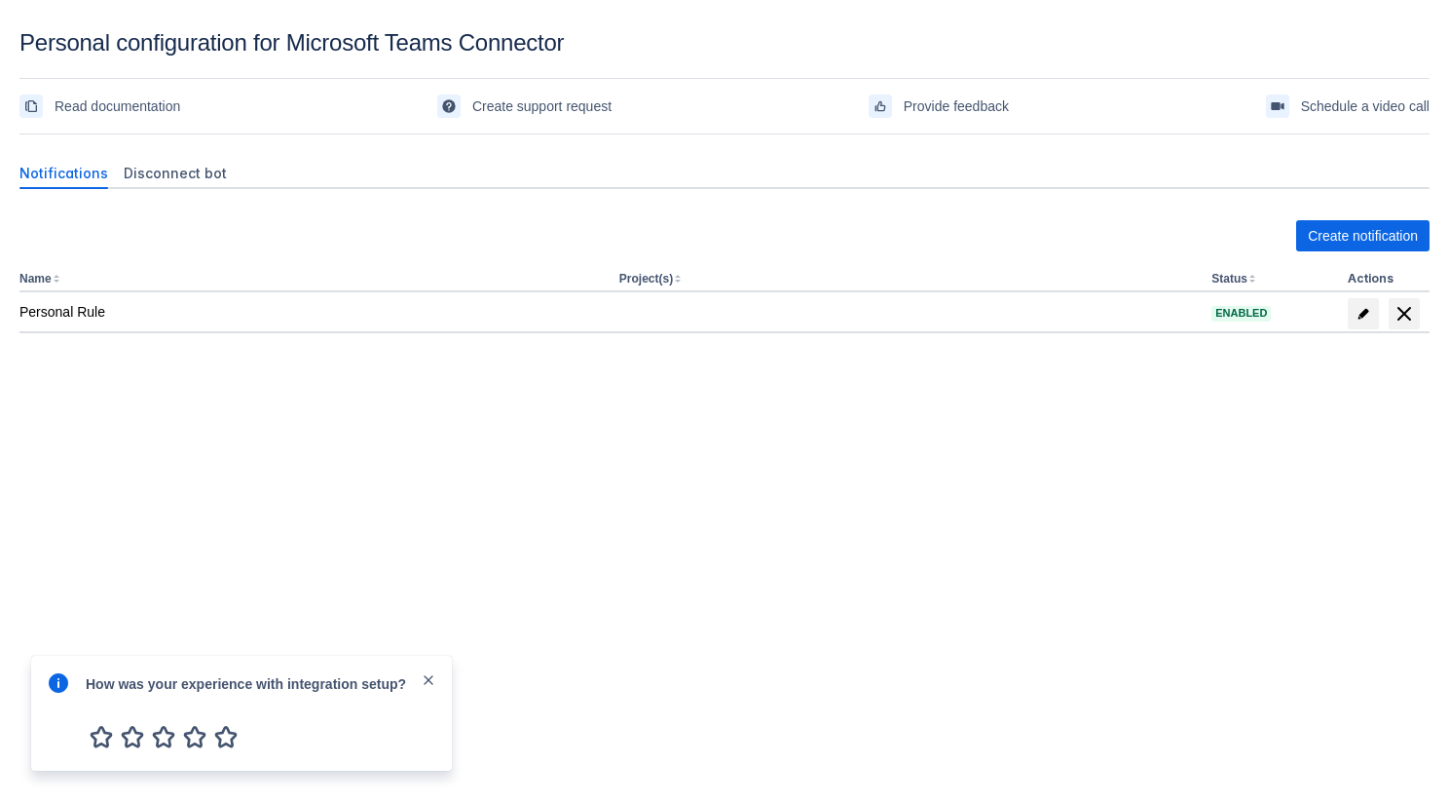
click at [424, 679] on span "close" at bounding box center [429, 680] width 16 height 16
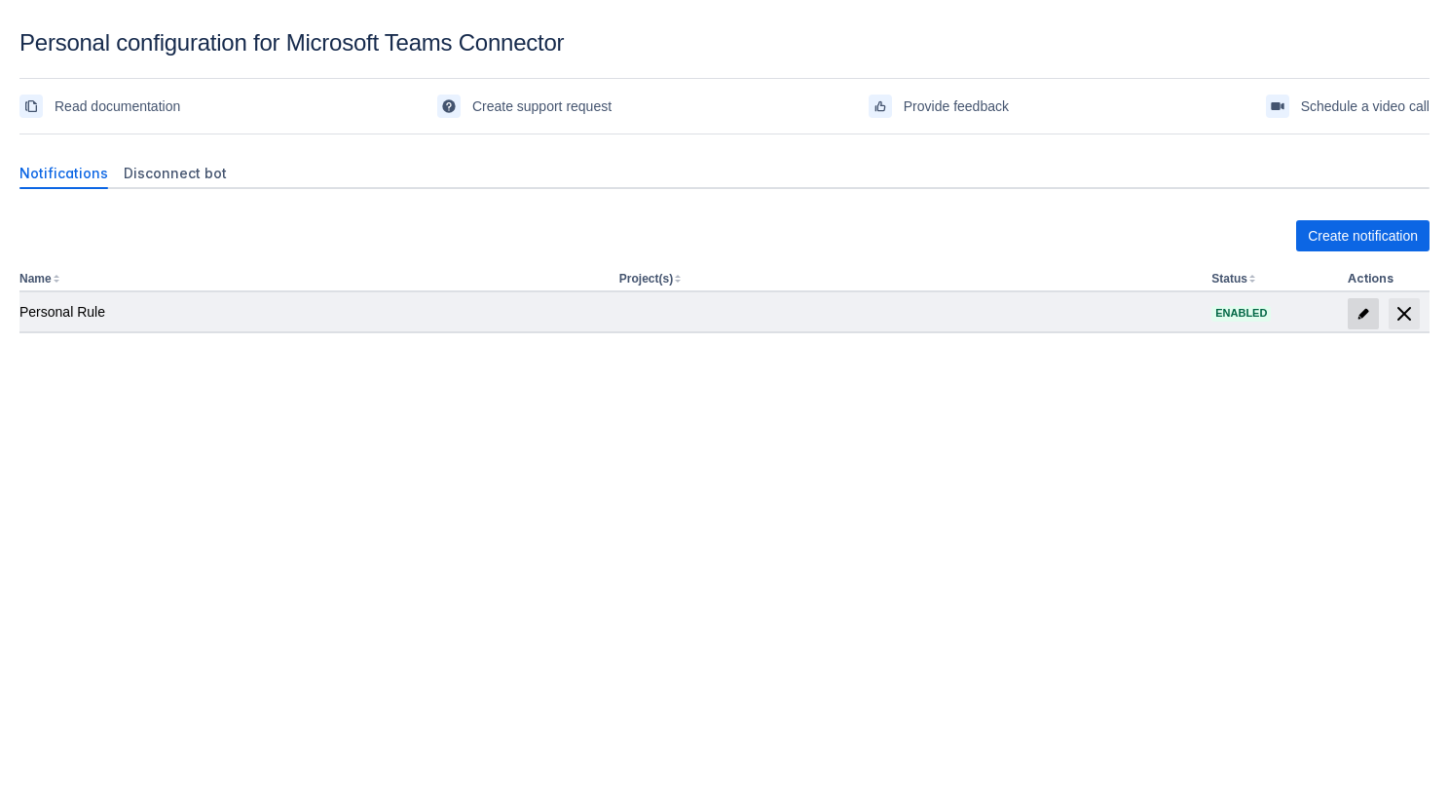
click at [1370, 315] on span at bounding box center [1363, 313] width 31 height 31
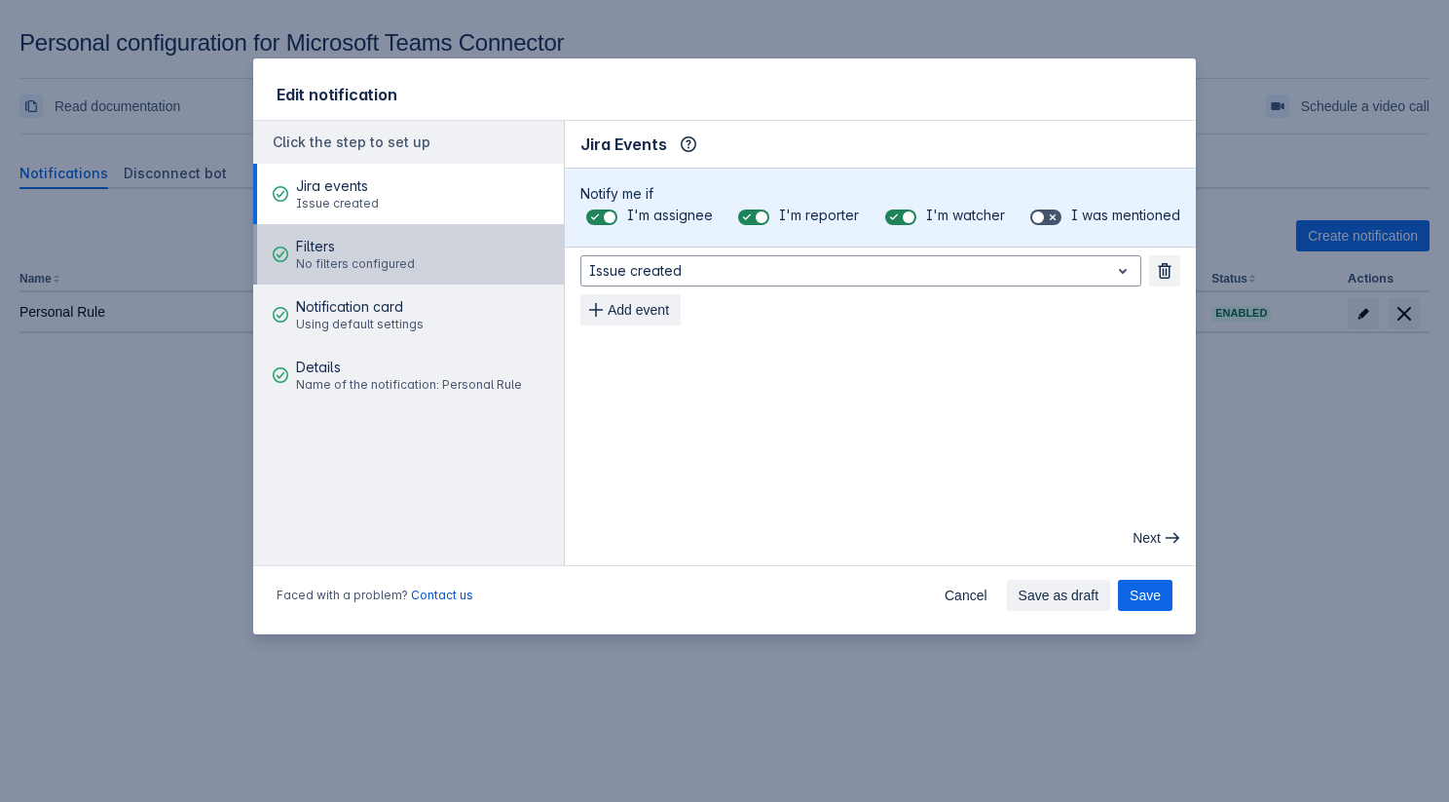
click at [424, 252] on button "Filters No filters configured" at bounding box center [408, 254] width 311 height 60
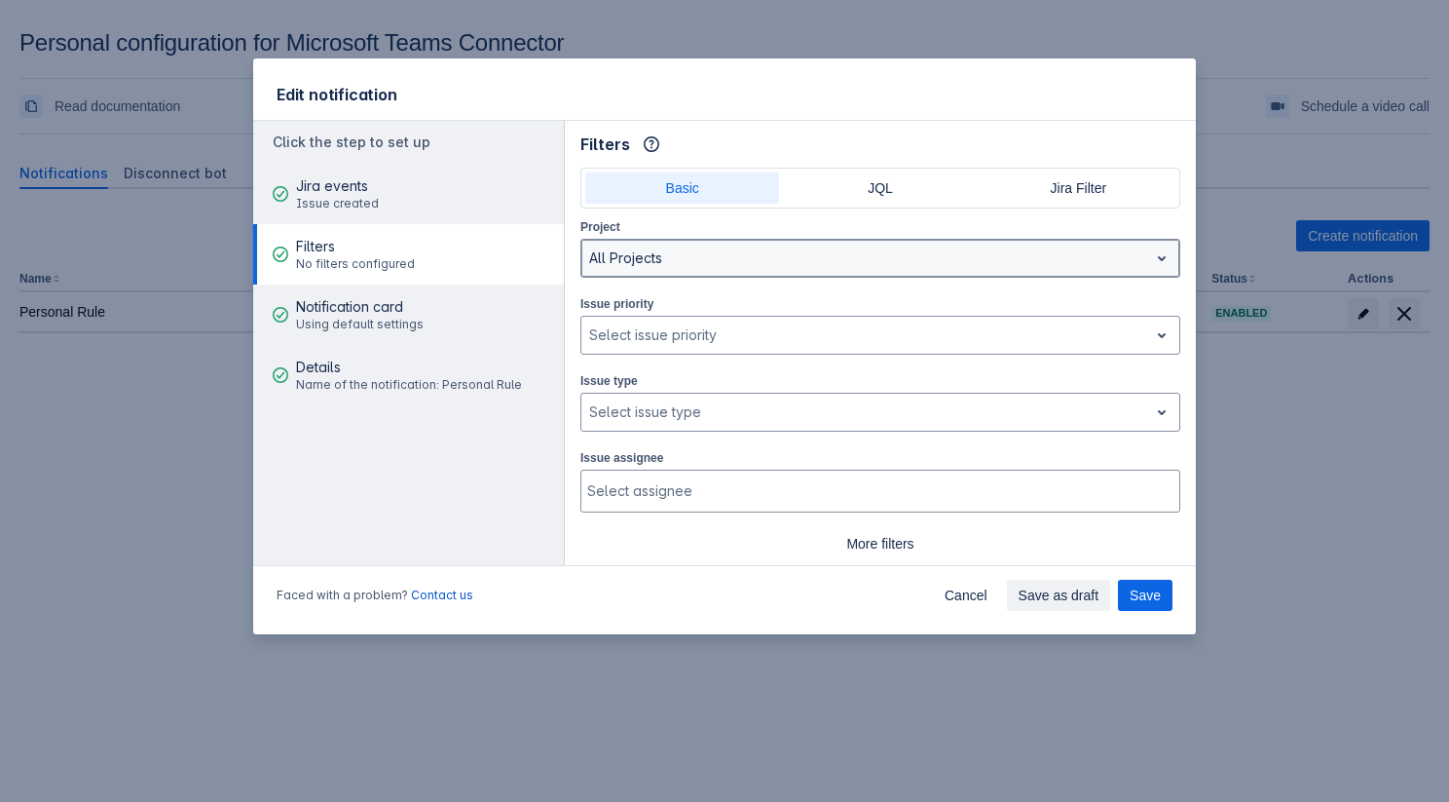
click at [627, 261] on div at bounding box center [864, 257] width 551 height 23
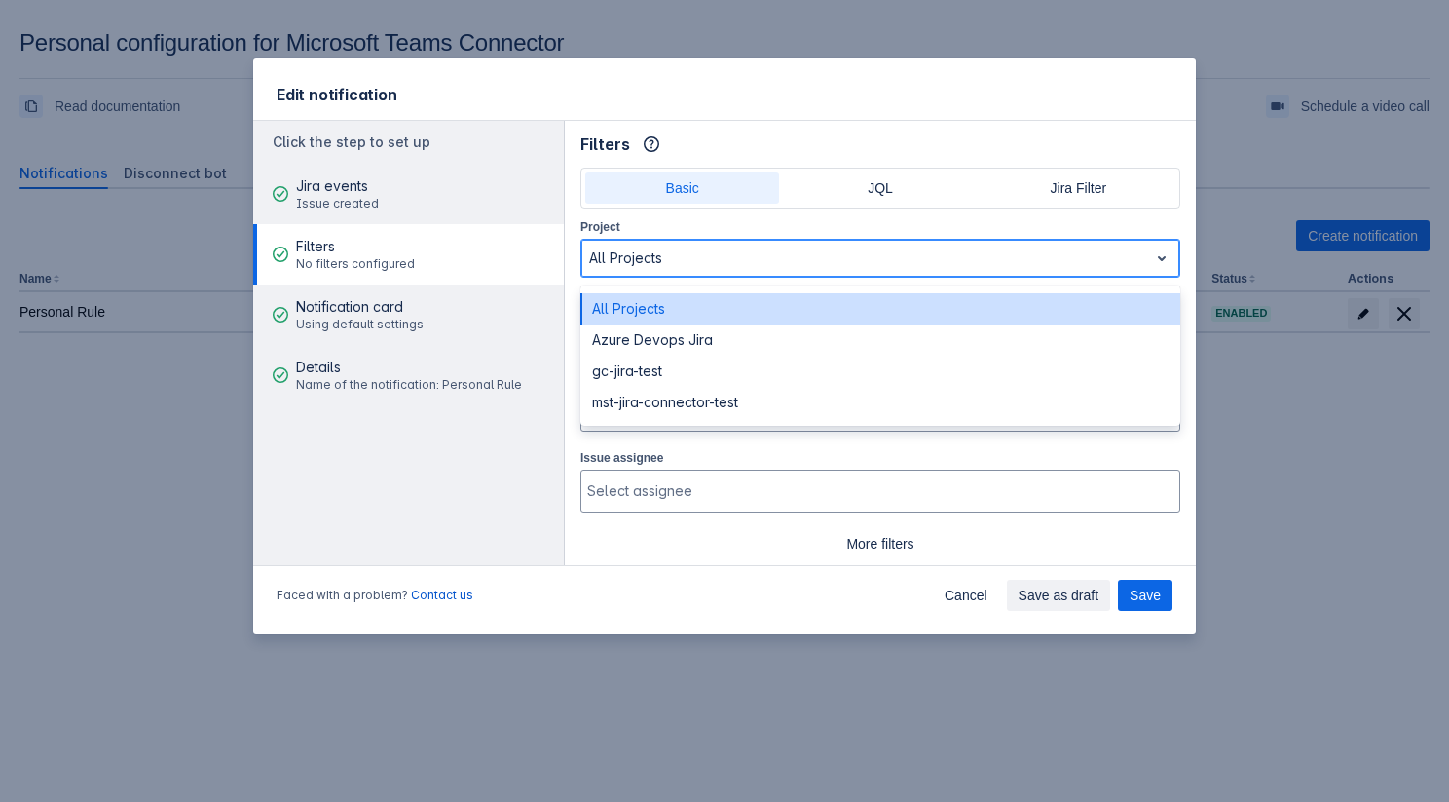
click at [629, 309] on div "All Projects" at bounding box center [881, 308] width 600 height 31
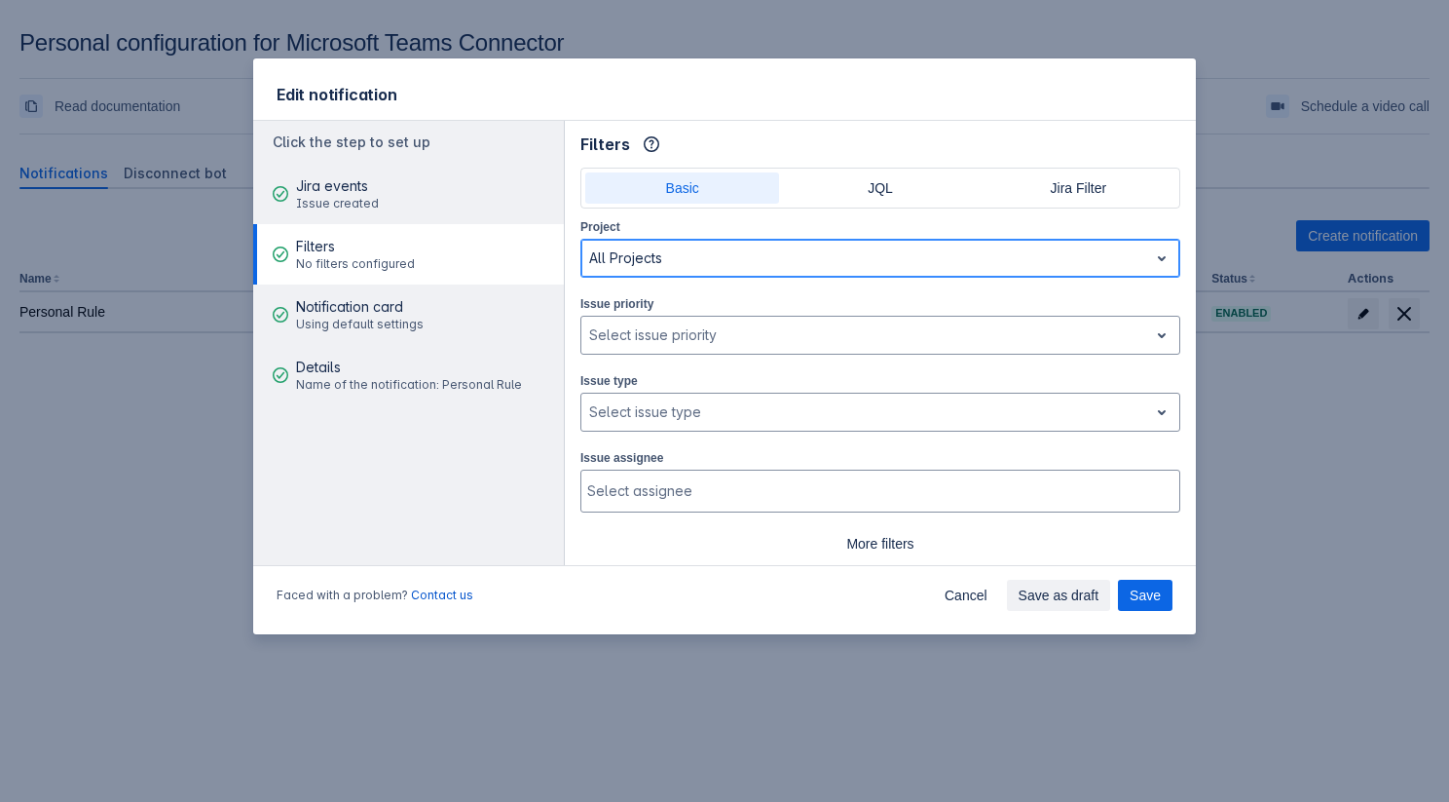
click at [647, 270] on div "All Projects" at bounding box center [864, 258] width 567 height 31
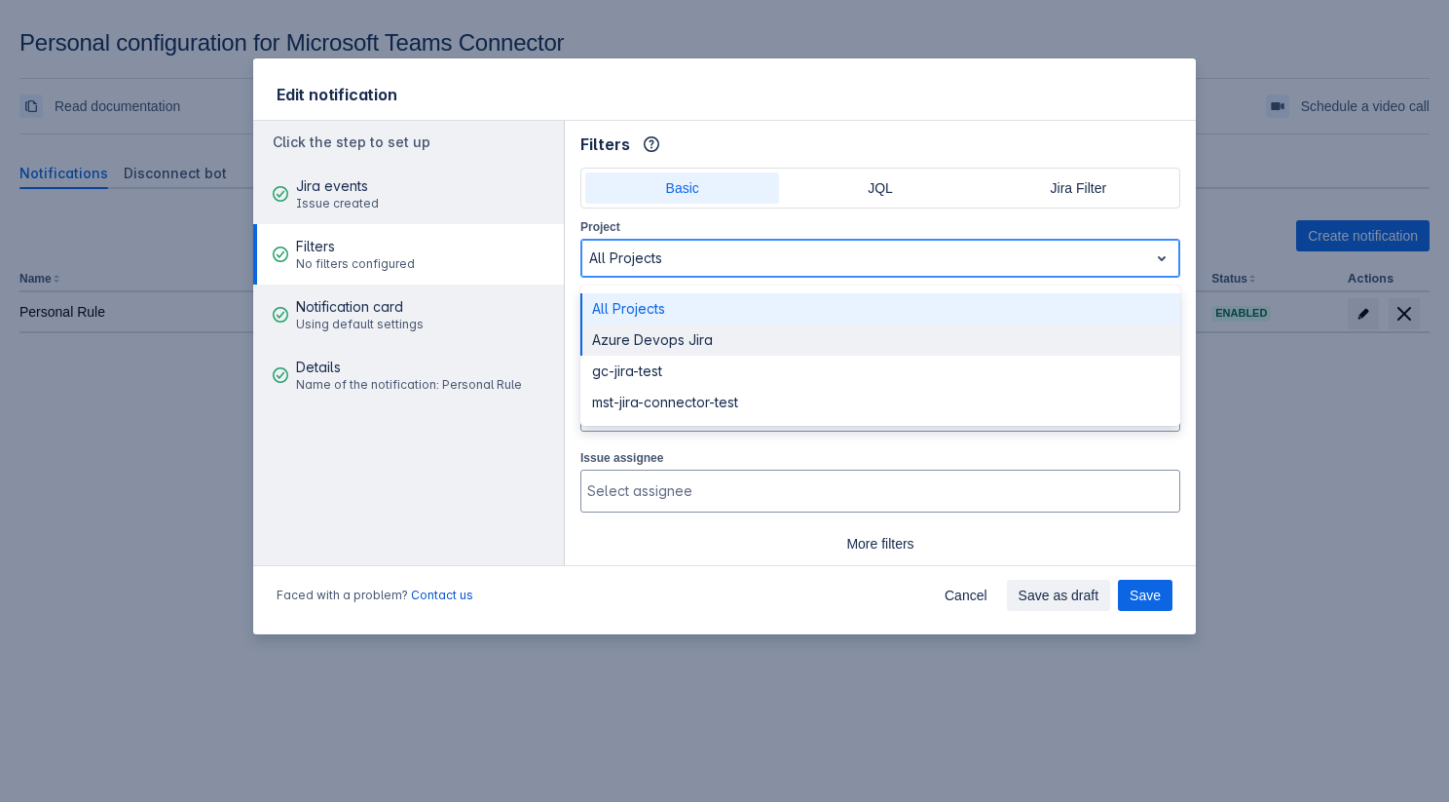
click at [647, 332] on div "Azure Devops Jira" at bounding box center [881, 339] width 600 height 31
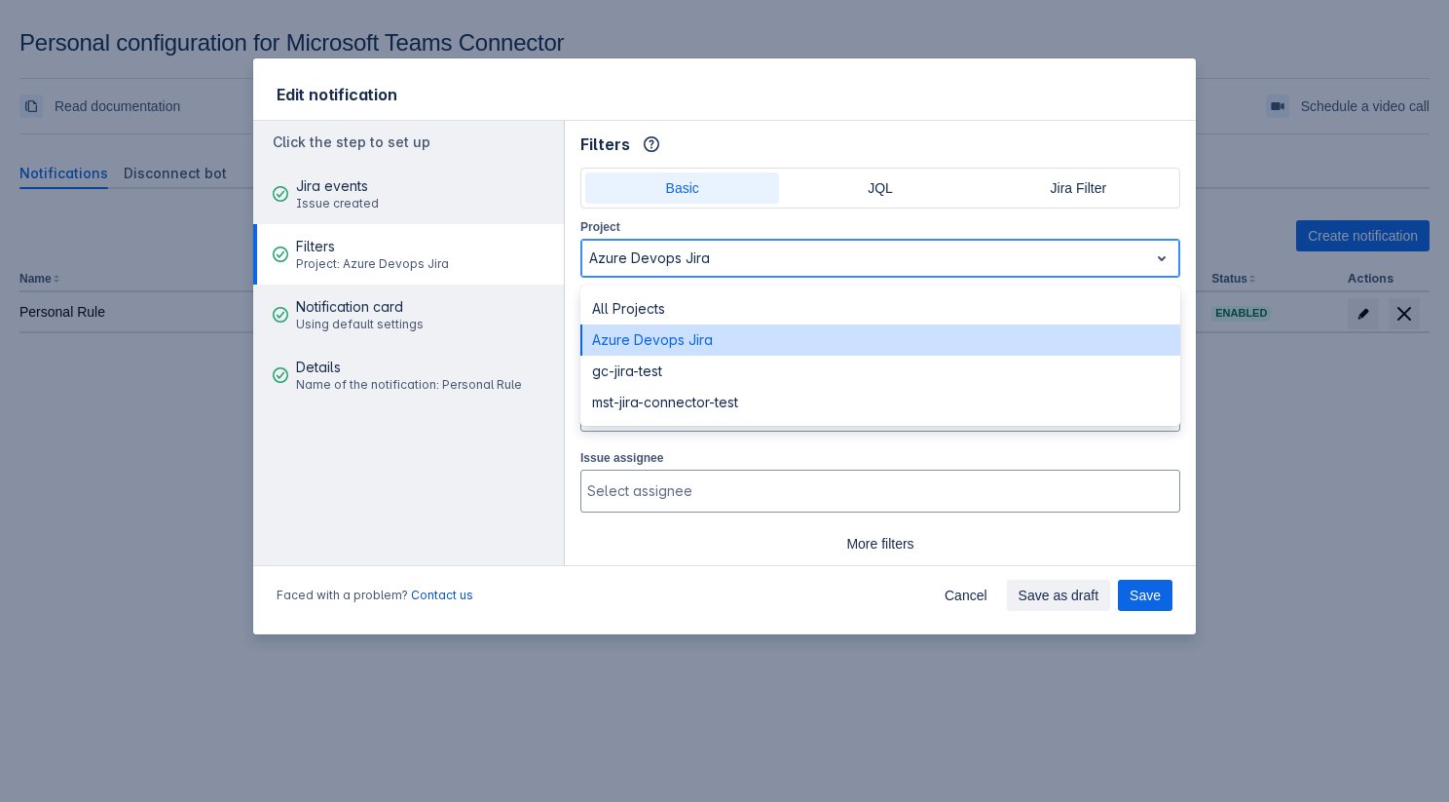
click at [649, 267] on div at bounding box center [864, 257] width 551 height 23
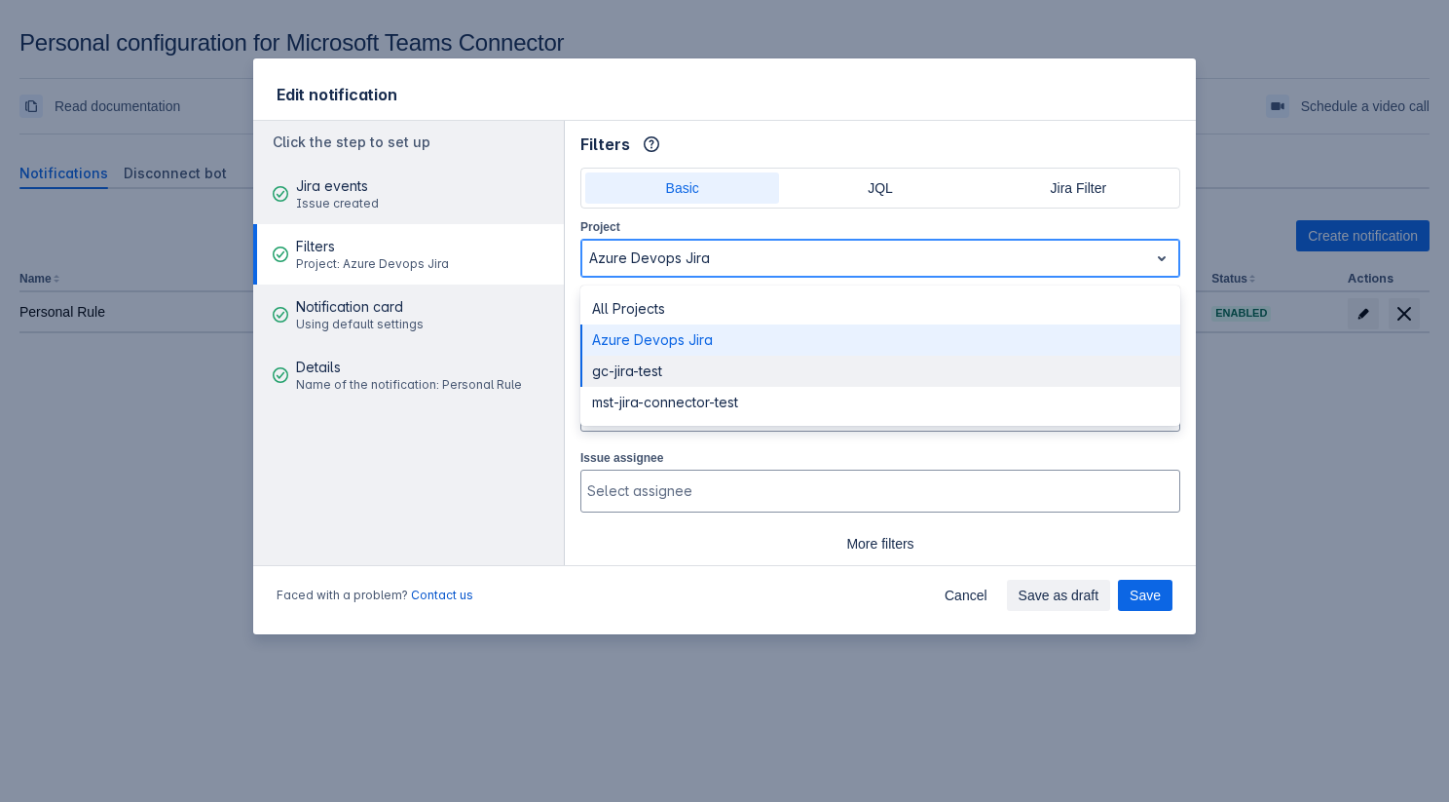
click at [639, 365] on div "gc-jira-test" at bounding box center [881, 371] width 600 height 31
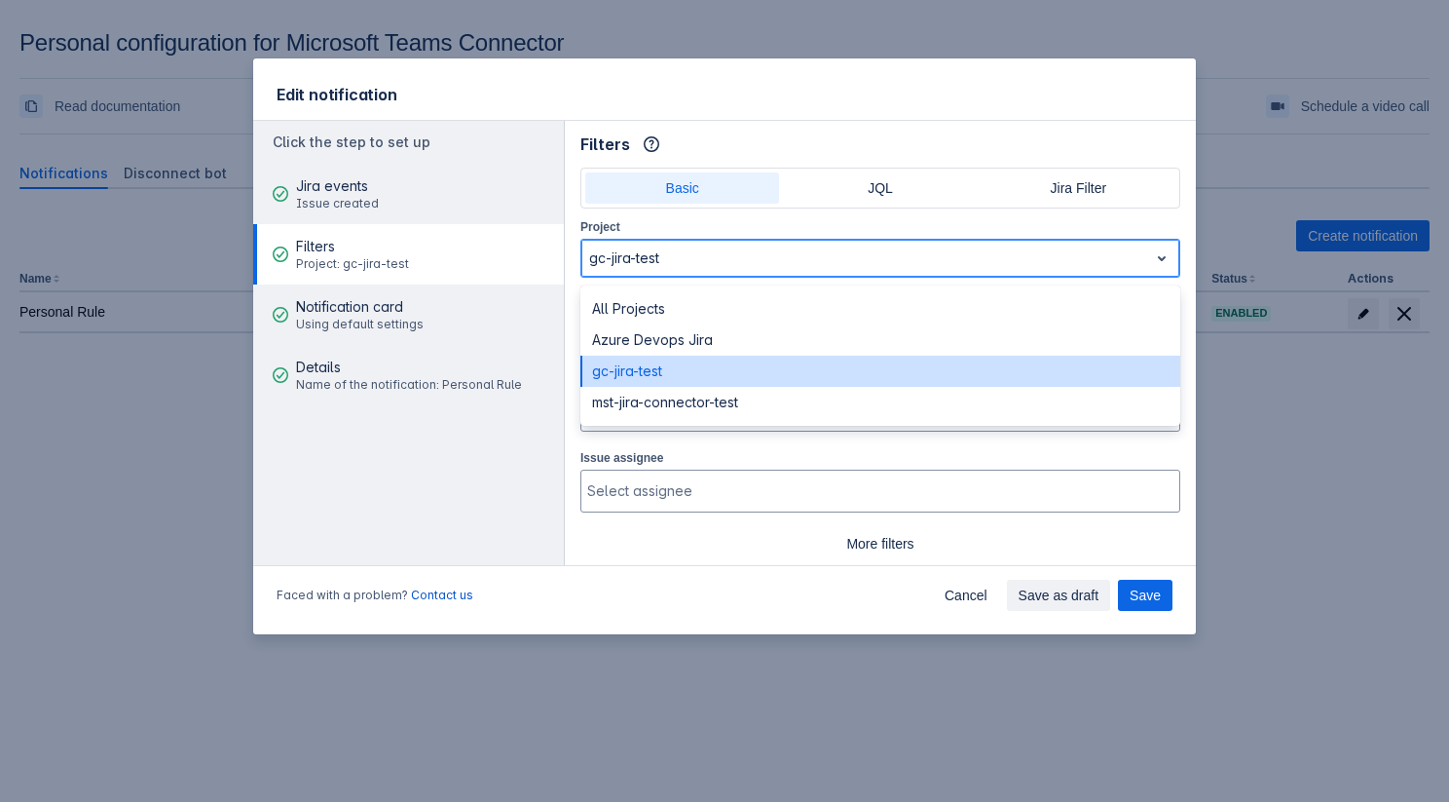
click at [646, 251] on div at bounding box center [864, 257] width 551 height 23
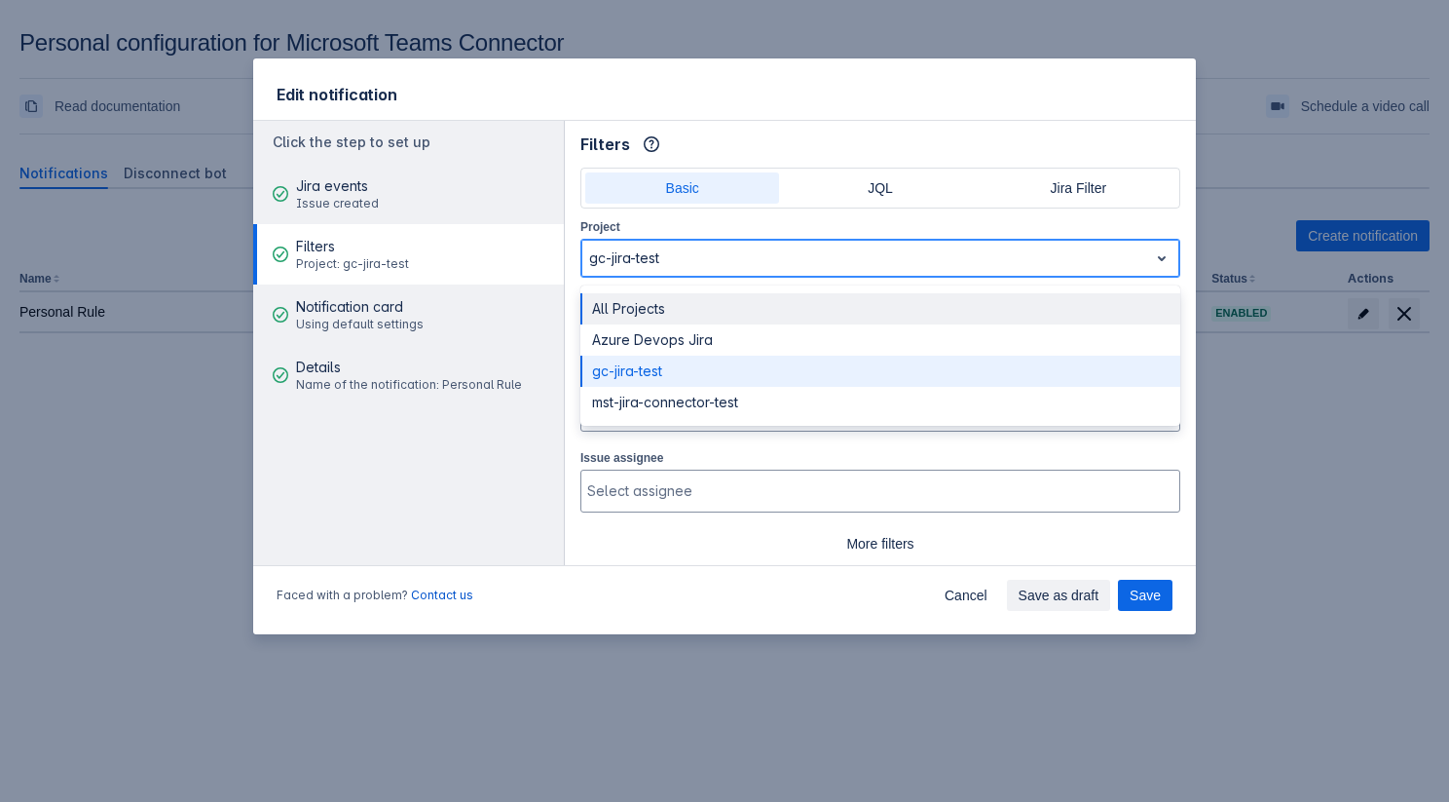
click at [637, 296] on div "All Projects" at bounding box center [881, 308] width 600 height 31
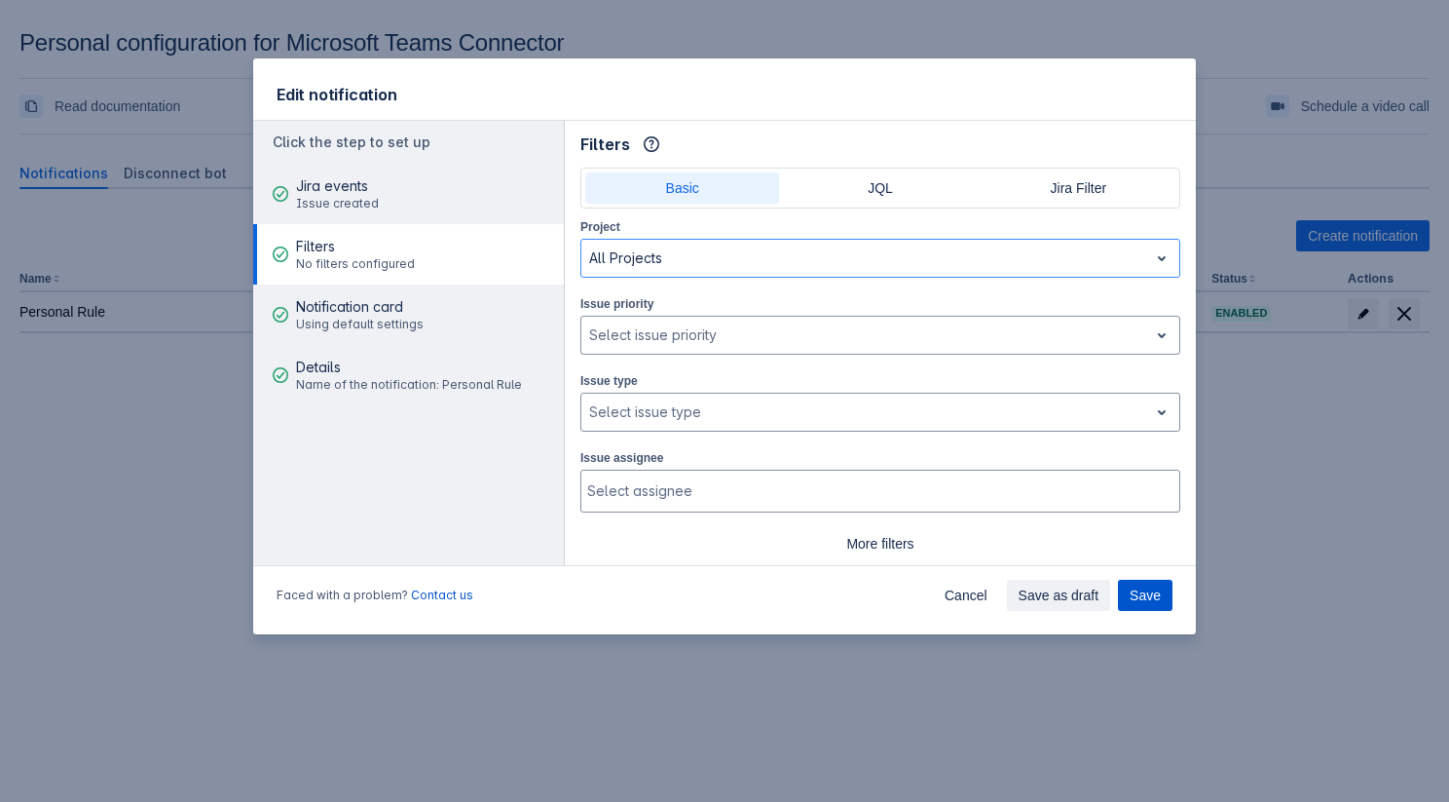
click at [1151, 600] on span "Save" at bounding box center [1145, 595] width 31 height 31
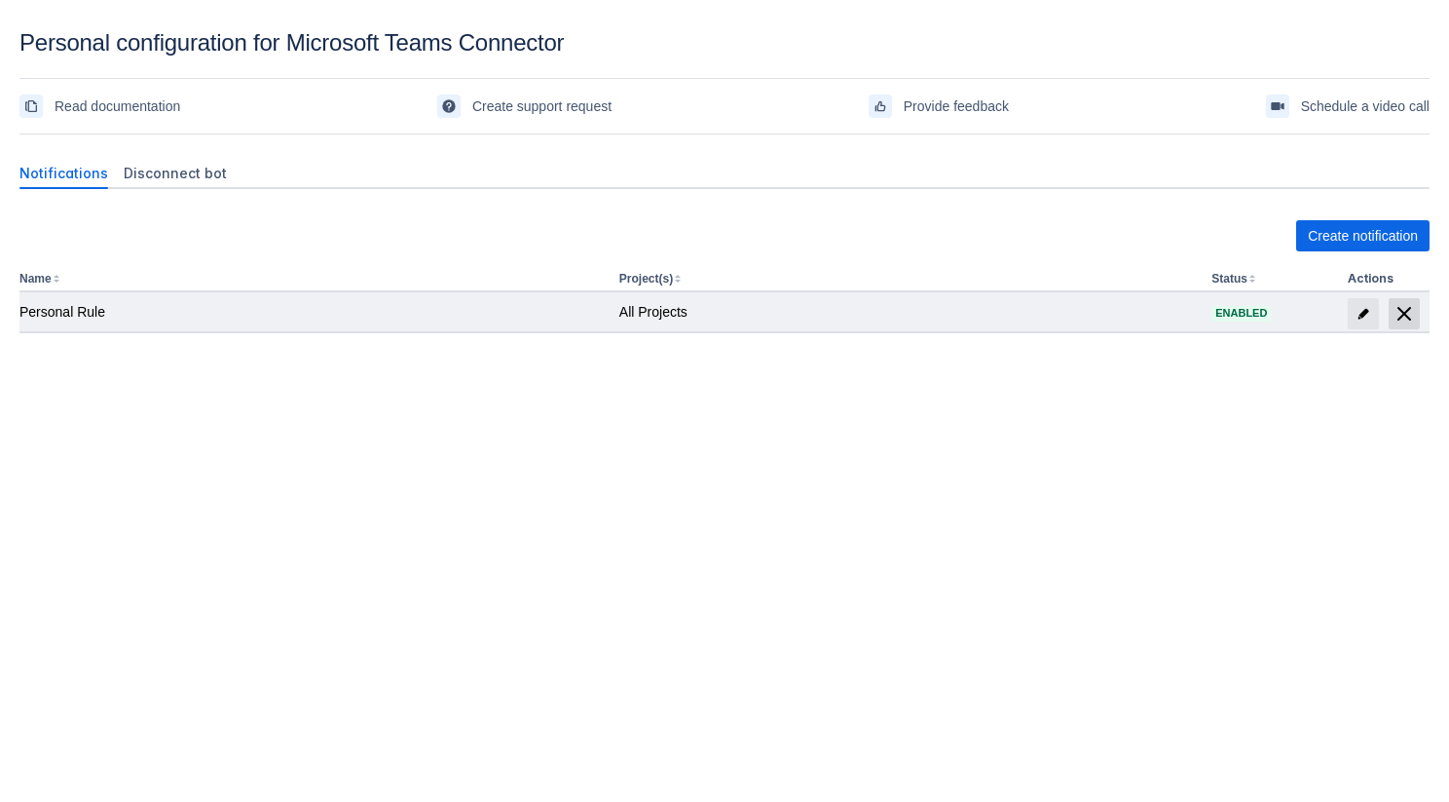
click at [1401, 319] on span "delete" at bounding box center [1404, 313] width 23 height 23
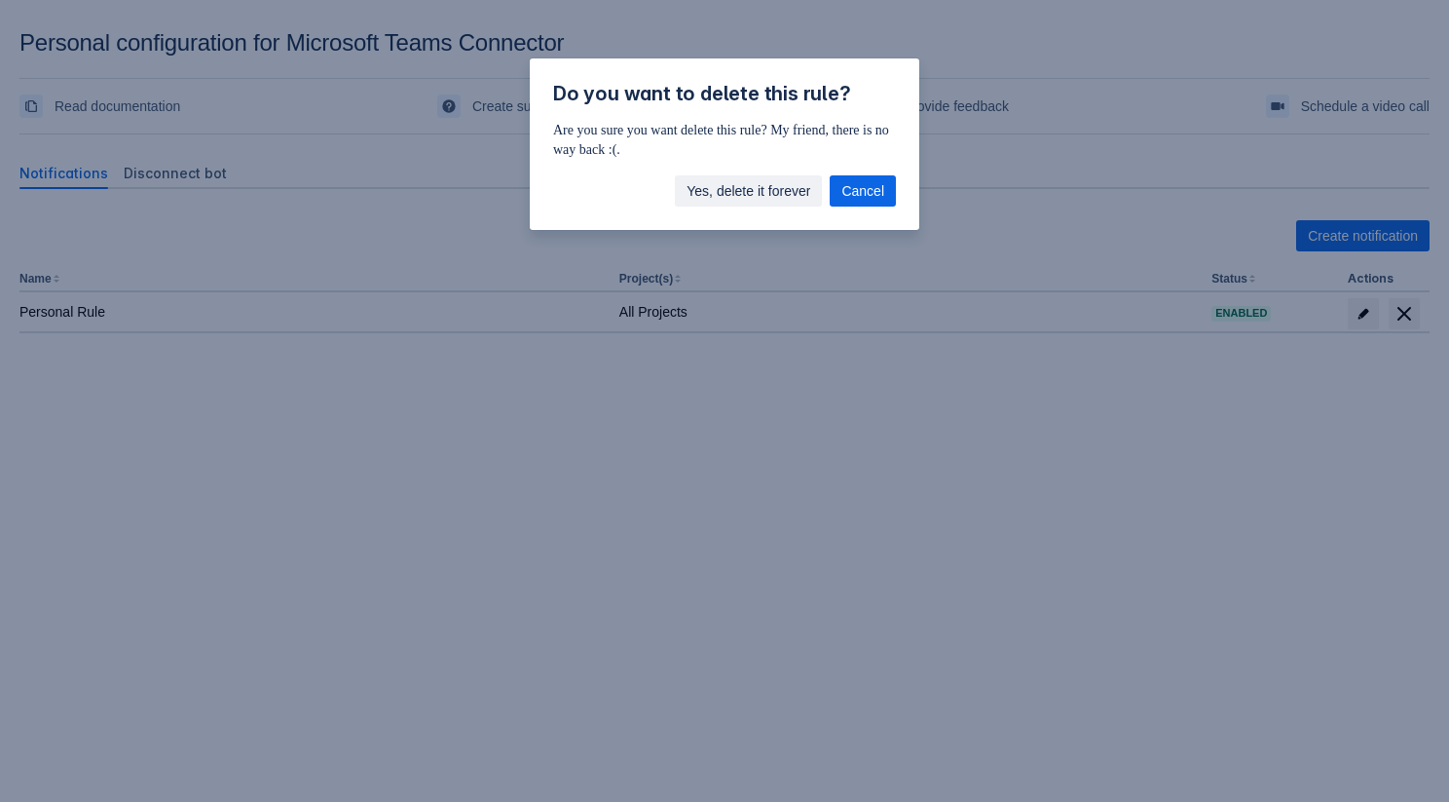
click at [779, 202] on span "Yes, delete it forever" at bounding box center [749, 190] width 124 height 31
